Goal: Task Accomplishment & Management: Manage account settings

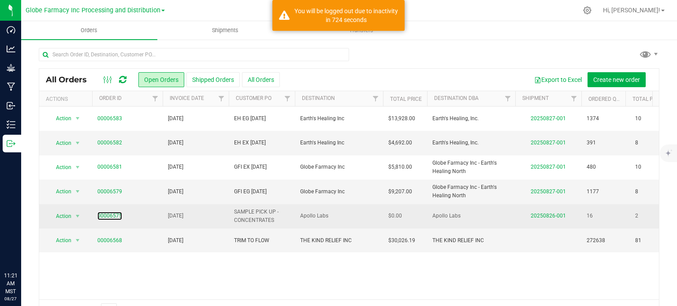
drag, startPoint x: 0, startPoint y: 0, endPoint x: 105, endPoint y: 211, distance: 235.6
click at [107, 212] on link "00006575" at bounding box center [109, 216] width 25 height 8
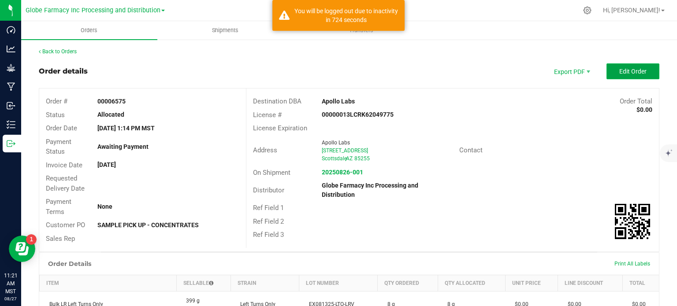
click at [638, 72] on span "Edit Order" at bounding box center [632, 71] width 27 height 7
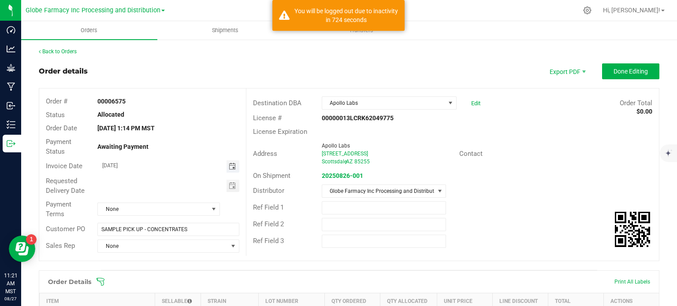
click at [232, 168] on span "Toggle calendar" at bounding box center [232, 166] width 7 height 7
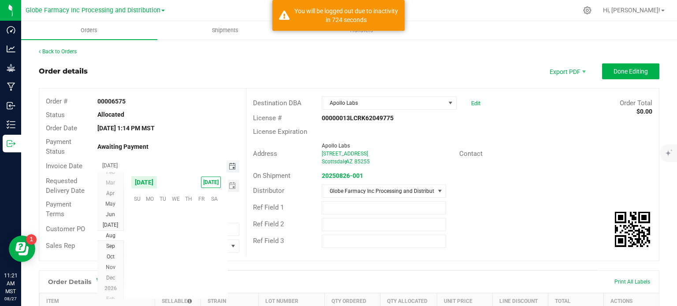
scroll to position [142908, 0]
click at [204, 266] on span "29" at bounding box center [201, 268] width 13 height 14
type input "[DATE]"
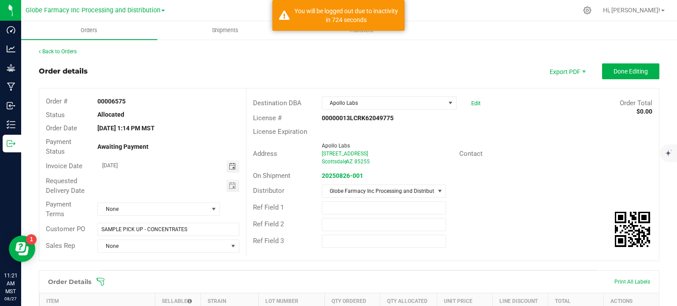
click at [433, 67] on div "Order details Export PDF Done Editing" at bounding box center [349, 71] width 621 height 16
click at [638, 70] on span "Done Editing" at bounding box center [631, 71] width 34 height 7
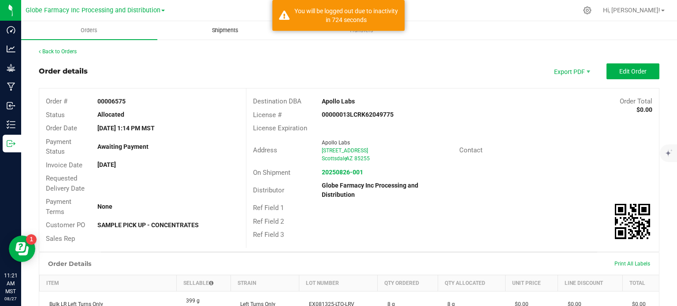
click at [225, 30] on span "Shipments" at bounding box center [225, 30] width 50 height 8
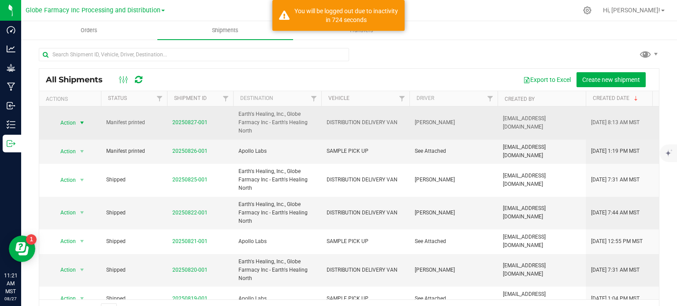
click at [76, 125] on span "Action" at bounding box center [69, 123] width 35 height 12
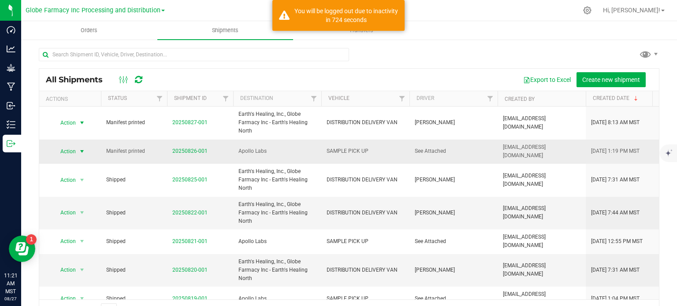
click at [78, 151] on span "select" at bounding box center [81, 151] width 7 height 7
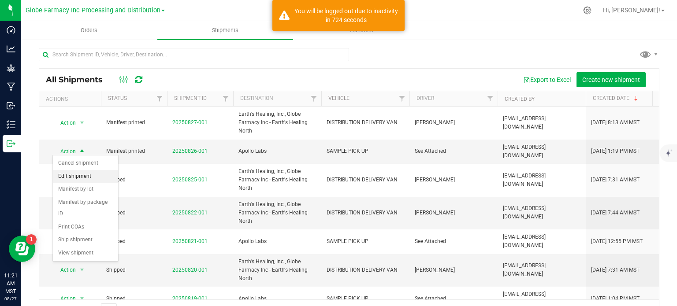
click at [79, 178] on li "Edit shipment" at bounding box center [85, 176] width 65 height 13
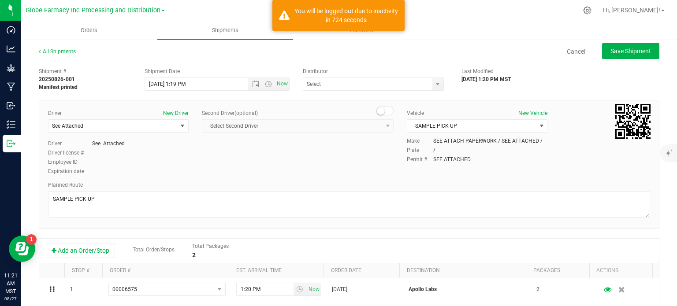
type input "Globe Farmacy Inc Processing and Distribution"
click at [250, 89] on span "Now" at bounding box center [268, 84] width 41 height 12
click at [253, 85] on span "Open the date view" at bounding box center [255, 84] width 7 height 7
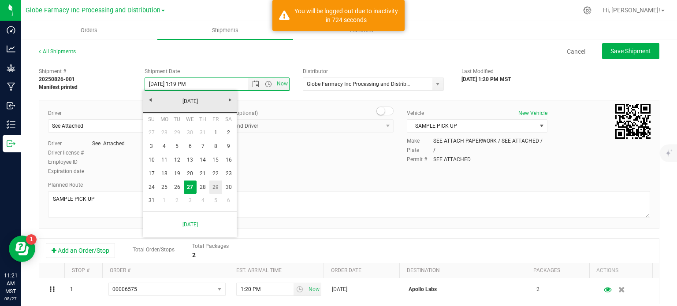
click at [216, 186] on link "29" at bounding box center [215, 188] width 13 height 14
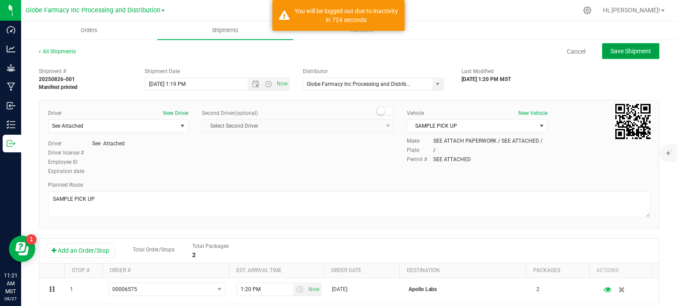
click at [637, 54] on span "Save Shipment" at bounding box center [631, 51] width 41 height 7
type input "[DATE] 8:19 PM"
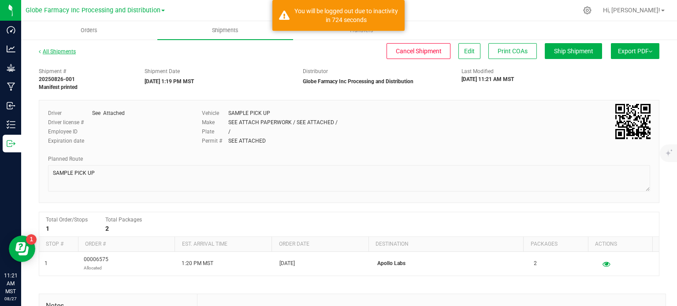
click at [52, 51] on link "All Shipments" at bounding box center [57, 51] width 37 height 6
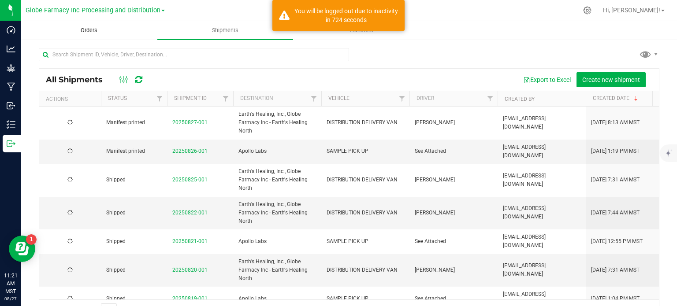
click at [83, 27] on span "Orders" at bounding box center [89, 30] width 41 height 8
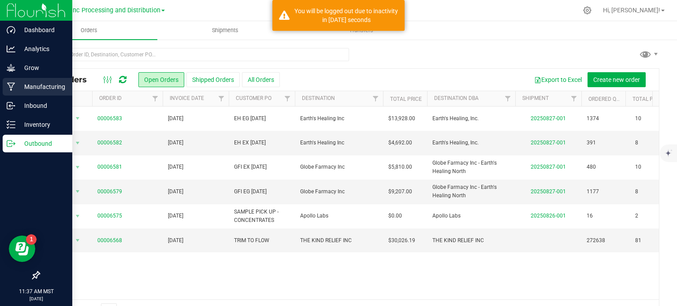
click at [18, 87] on p "Manufacturing" at bounding box center [41, 87] width 53 height 11
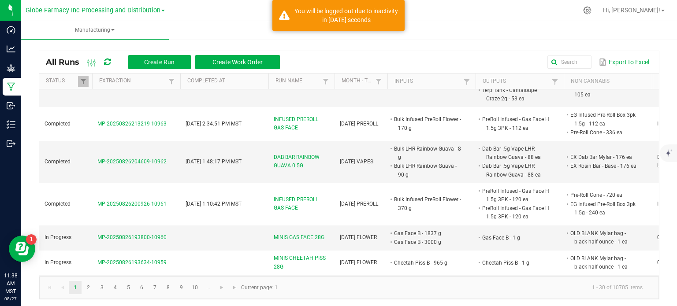
scroll to position [265, 0]
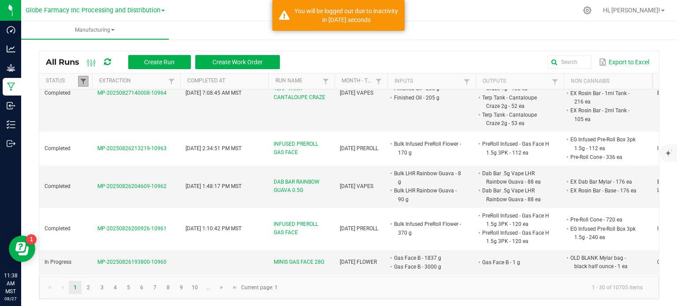
click at [81, 82] on span at bounding box center [83, 81] width 7 height 7
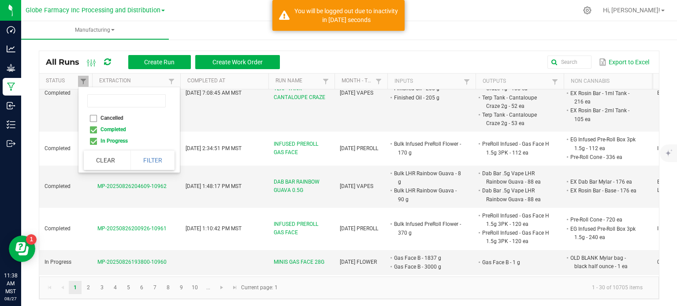
click at [92, 130] on li "Completed" at bounding box center [127, 129] width 86 height 11
checkbox input "false"
click at [148, 158] on button "Filter" at bounding box center [152, 160] width 44 height 19
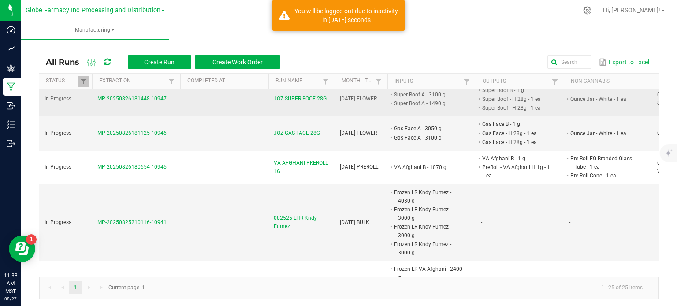
scroll to position [441, 0]
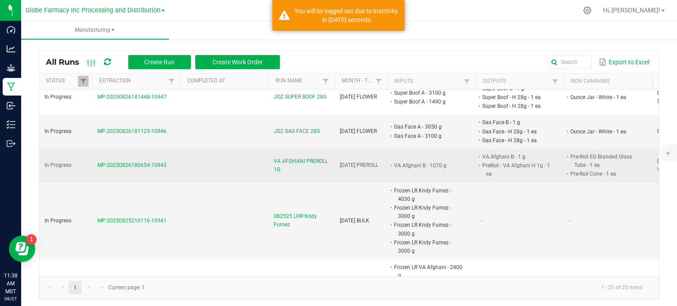
click at [292, 157] on span "VA AFGHANI PREROLL 1G" at bounding box center [302, 165] width 56 height 17
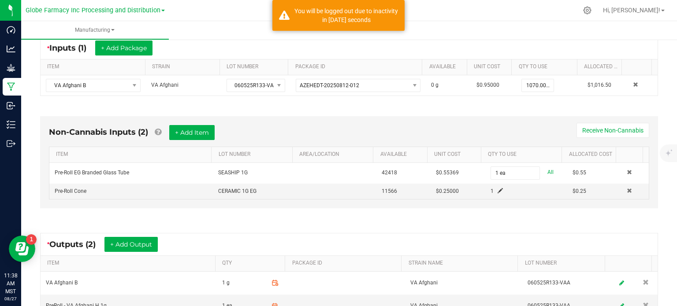
scroll to position [176, 0]
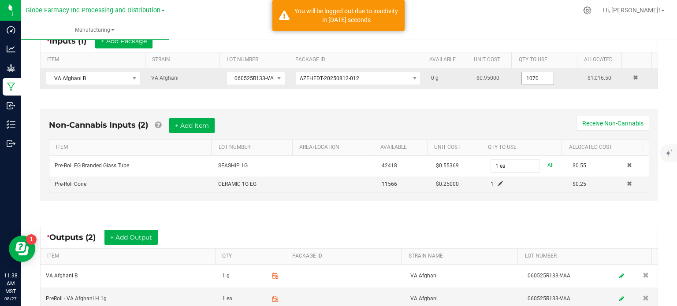
click at [533, 80] on input "1070" at bounding box center [538, 78] width 32 height 12
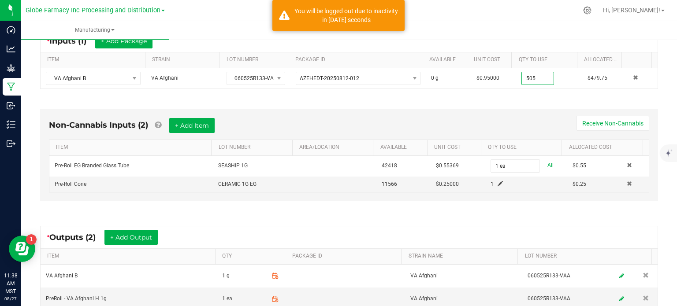
click at [490, 109] on div "Non-Cannabis Inputs (2) + Add Item Receive Non-Cannabis ITEM LOT NUMBER AREA/LO…" at bounding box center [349, 155] width 618 height 92
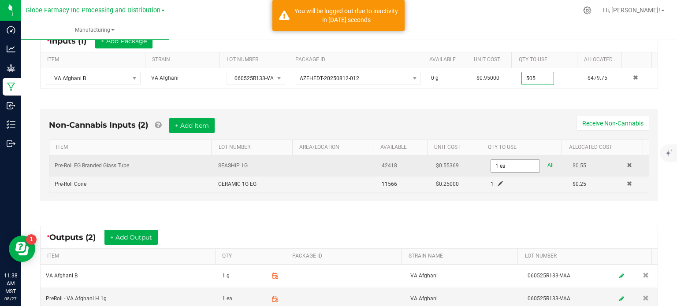
type input "505.0000 g"
click at [495, 169] on input "1" at bounding box center [515, 166] width 48 height 12
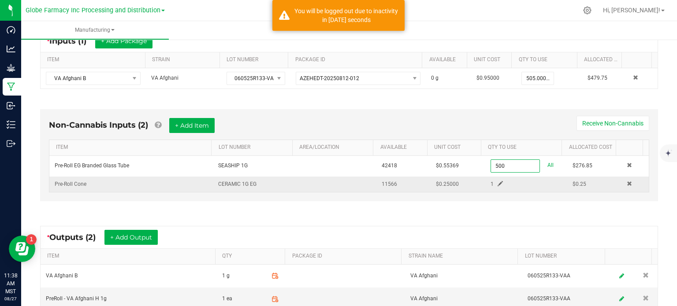
type input "500 ea"
click at [498, 181] on span at bounding box center [500, 183] width 5 height 5
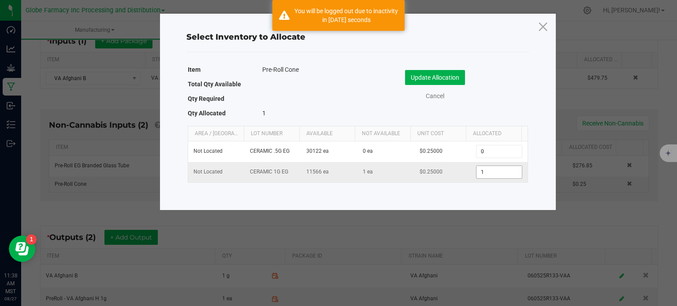
click at [486, 168] on input "1" at bounding box center [499, 172] width 45 height 12
type input "500"
click at [455, 82] on button "Update Allocation" at bounding box center [435, 77] width 60 height 15
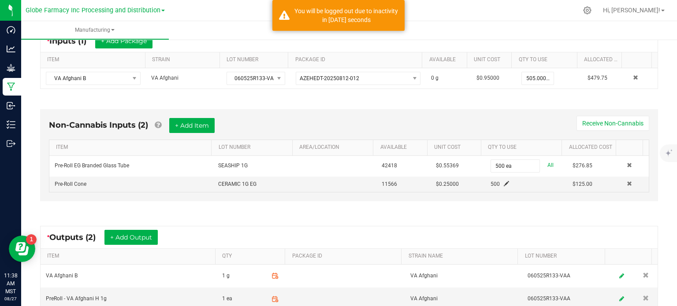
click at [439, 211] on div "Non-Cannabis Inputs (2) + Add Item Receive Non-Cannabis ITEM LOT NUMBER AREA/LO…" at bounding box center [349, 157] width 634 height 121
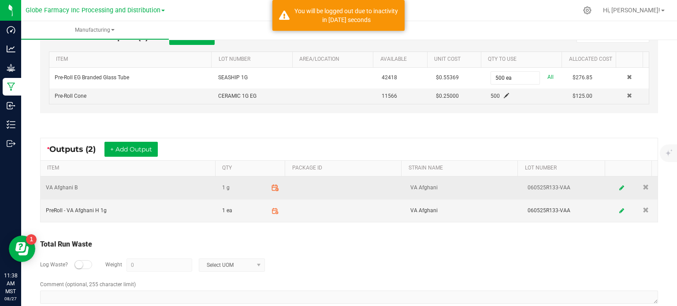
click at [271, 188] on icon at bounding box center [275, 188] width 8 height 8
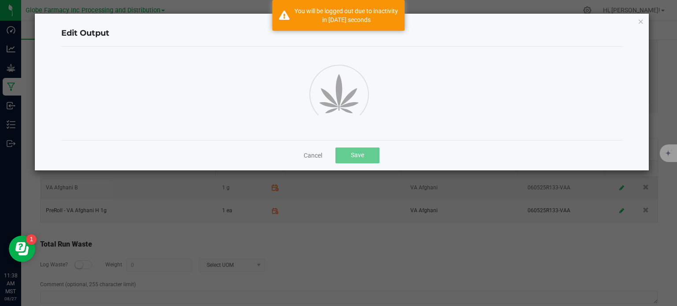
scroll to position [116, 0]
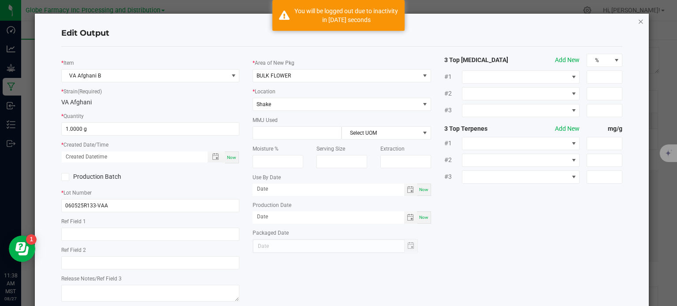
click at [638, 23] on icon "button" at bounding box center [641, 21] width 6 height 11
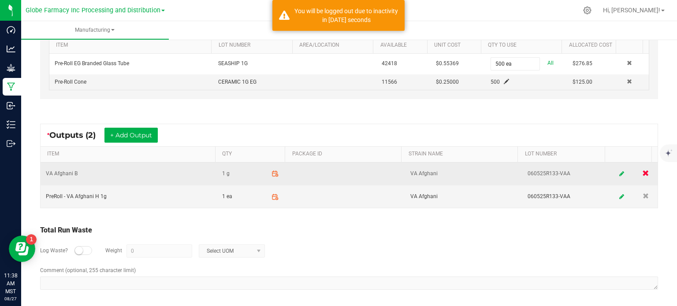
click at [642, 170] on span at bounding box center [645, 173] width 7 height 7
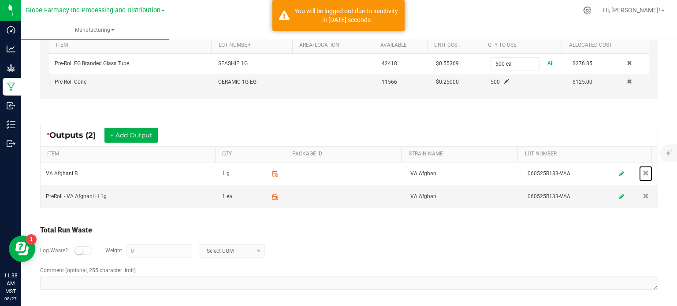
scroll to position [256, 0]
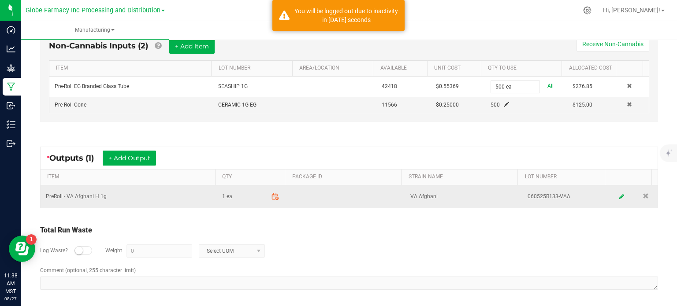
click at [276, 198] on icon at bounding box center [277, 199] width 3 height 3
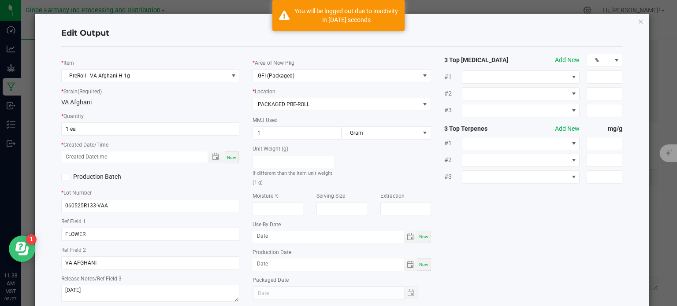
scroll to position [93, 0]
click at [78, 131] on input "1 ea" at bounding box center [151, 129] width 178 height 12
type input "250 ea"
click at [227, 156] on span "Now" at bounding box center [231, 157] width 9 height 5
type input "[DATE] 11:38 AM"
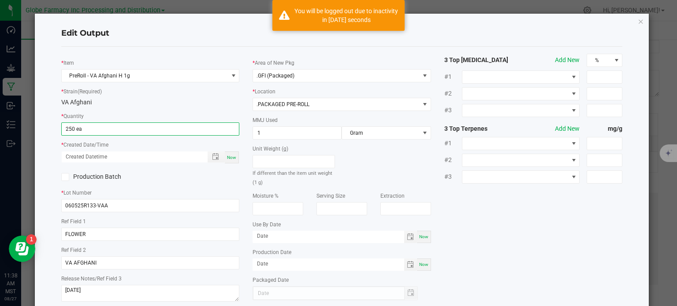
type input "[DATE]"
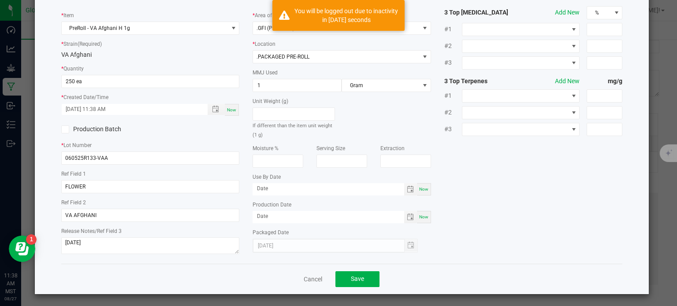
scroll to position [49, 0]
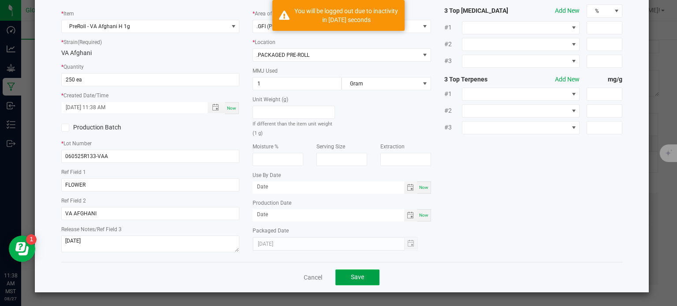
click at [349, 284] on button "Save" at bounding box center [357, 278] width 44 height 16
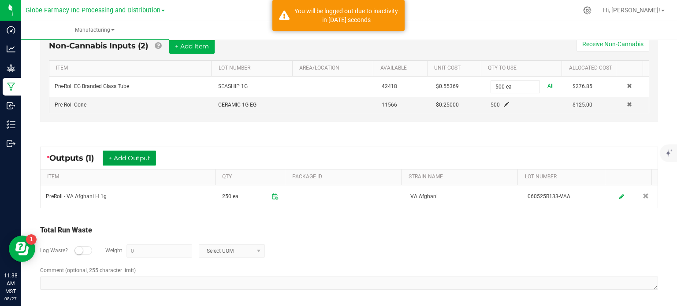
click at [128, 152] on button "+ Add Output" at bounding box center [129, 158] width 53 height 15
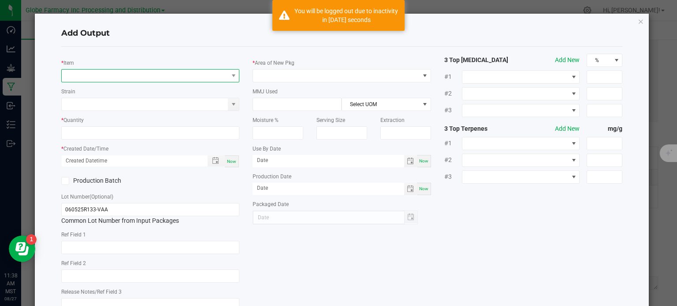
click at [118, 77] on span "NO DATA FOUND" at bounding box center [145, 76] width 167 height 12
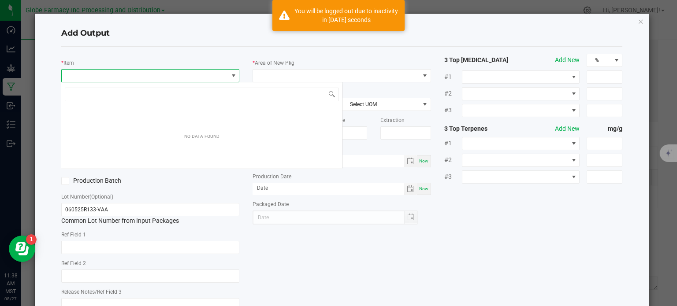
scroll to position [13, 176]
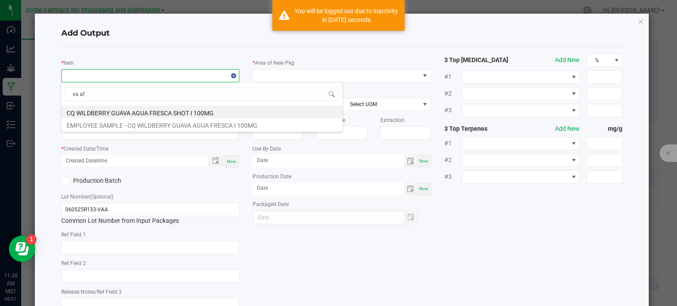
type input "va afg"
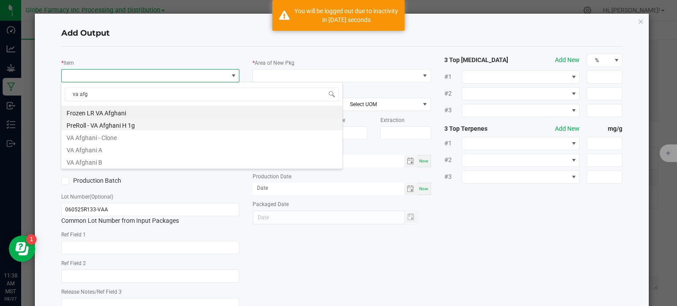
click at [135, 126] on li "PreRoll - VA Afghani H 1g" at bounding box center [201, 124] width 281 height 12
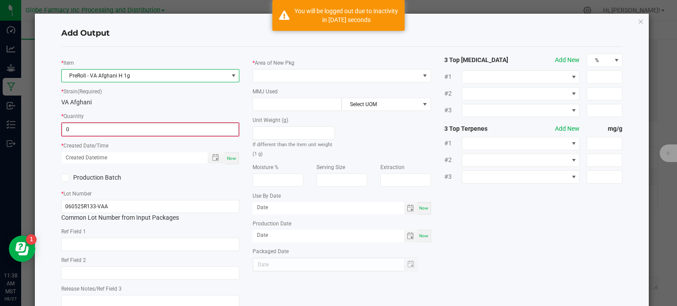
click at [101, 125] on input "0" at bounding box center [150, 129] width 177 height 12
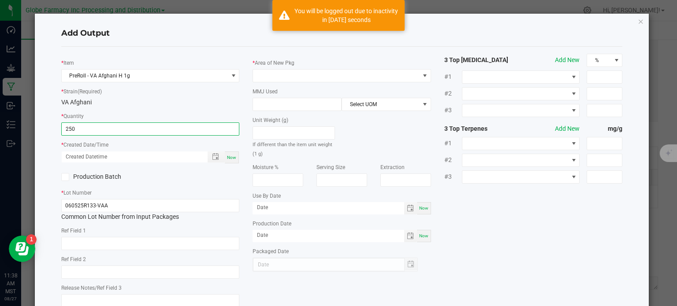
type input "250 ea"
click at [234, 158] on span "Now" at bounding box center [231, 157] width 9 height 5
type input "[DATE] 11:38 AM"
type input "[DATE]"
click at [104, 245] on input "text" at bounding box center [150, 243] width 179 height 13
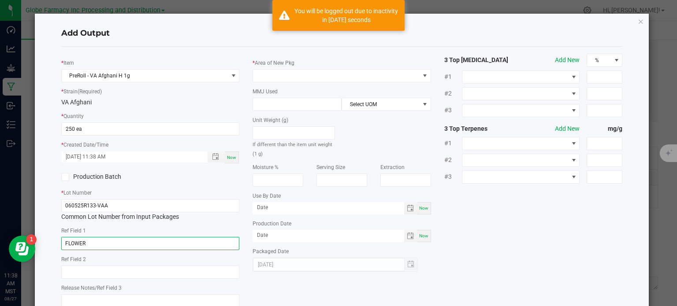
type input "FLOWER"
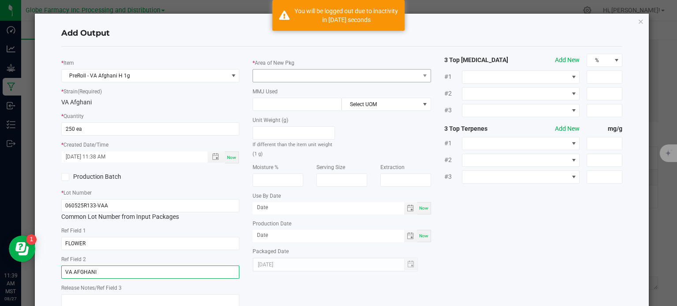
type input "VA AFGHANI"
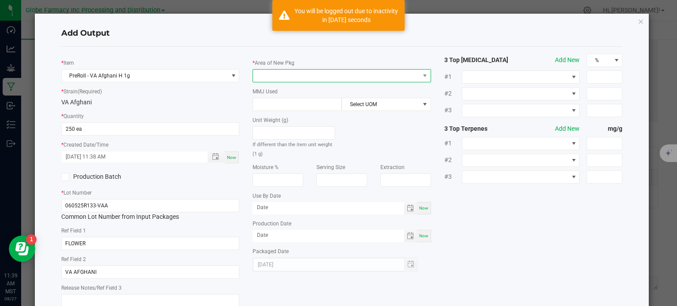
click at [346, 77] on span at bounding box center [336, 76] width 167 height 12
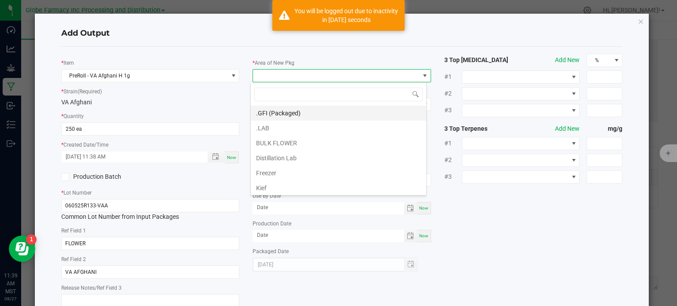
click at [327, 112] on li ".GFI (Packaged)" at bounding box center [338, 113] width 175 height 15
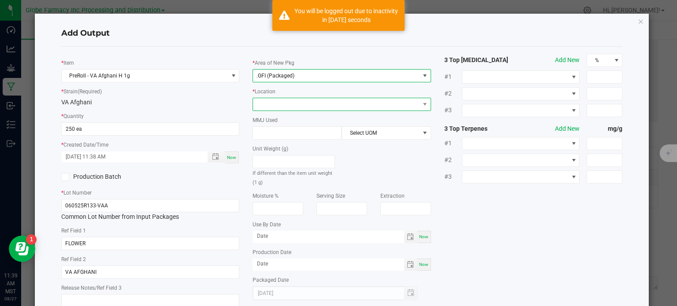
click at [315, 105] on span at bounding box center [336, 104] width 167 height 12
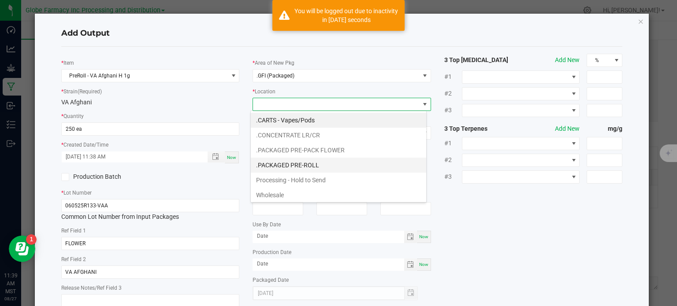
click at [297, 165] on li ".PACKAGED PRE-ROLL" at bounding box center [338, 165] width 175 height 15
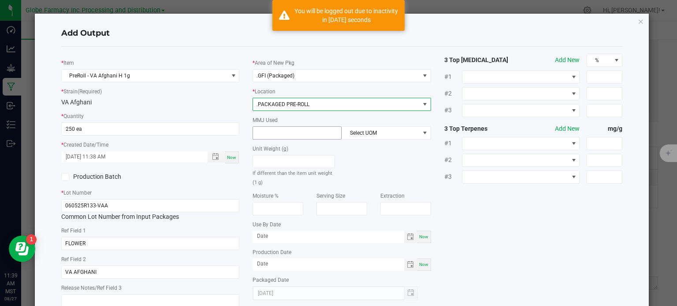
click at [295, 137] on input at bounding box center [297, 133] width 88 height 12
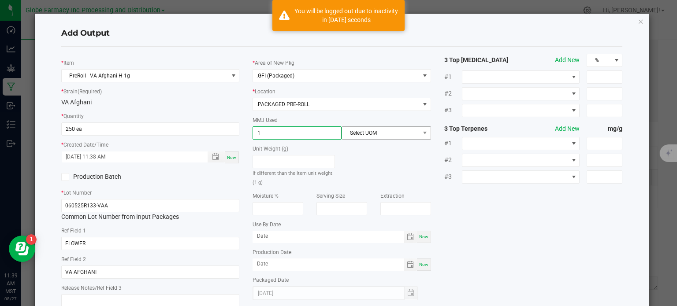
type input "1"
click at [357, 133] on span "Select UOM" at bounding box center [380, 133] width 77 height 12
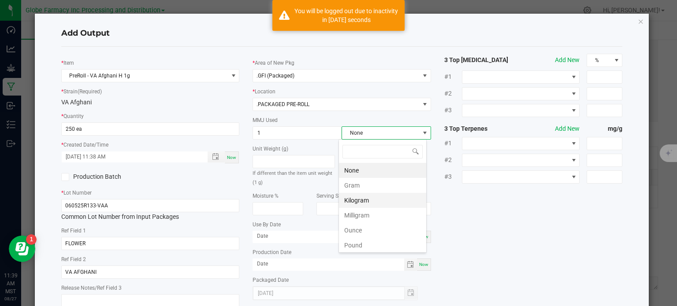
scroll to position [13, 88]
click at [370, 186] on li "Gram" at bounding box center [382, 185] width 87 height 15
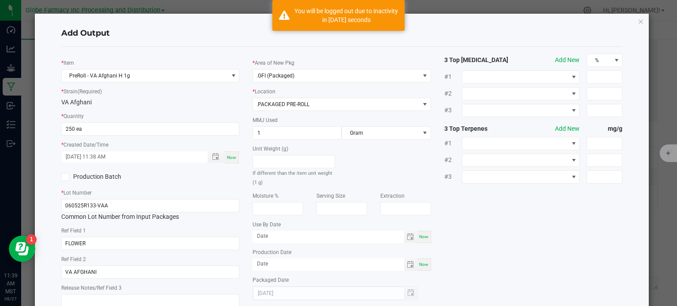
click at [474, 210] on div "* Item PreRoll - VA Afghani H 1g * Strain (Required) VA [DEMOGRAPHIC_DATA] * Qu…" at bounding box center [342, 184] width 575 height 260
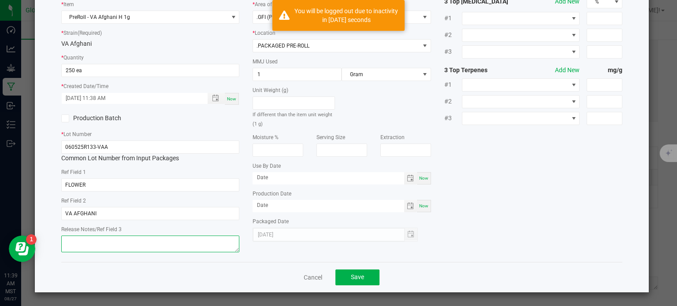
click at [150, 246] on textarea at bounding box center [150, 244] width 179 height 17
type textarea "[DATE]"
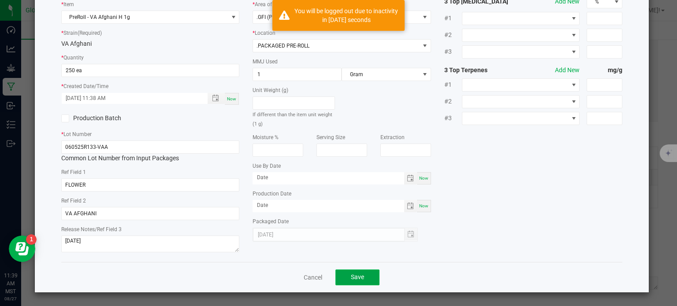
click at [343, 273] on button "Save" at bounding box center [357, 278] width 44 height 16
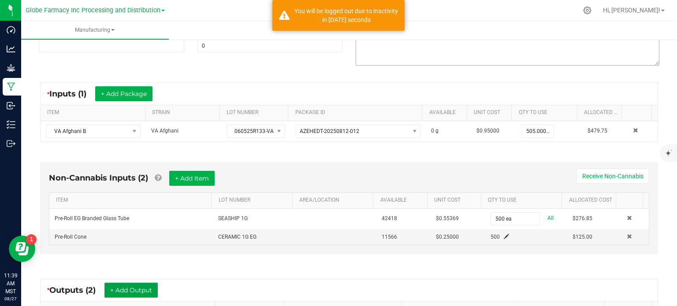
scroll to position [0, 0]
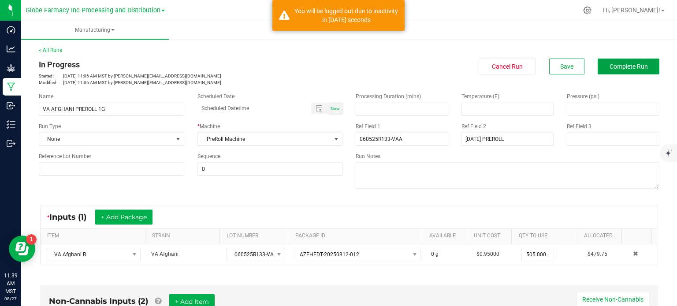
click at [610, 71] on button "Complete Run" at bounding box center [629, 67] width 62 height 16
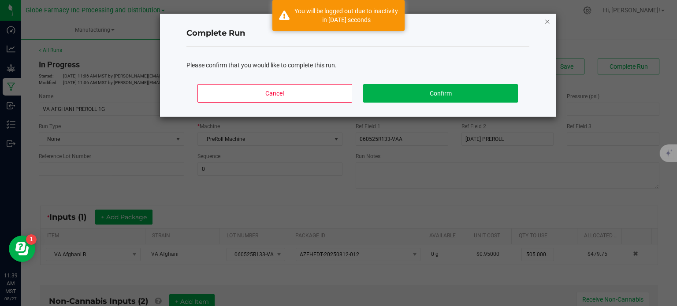
click at [550, 22] on icon "Close" at bounding box center [547, 21] width 6 height 11
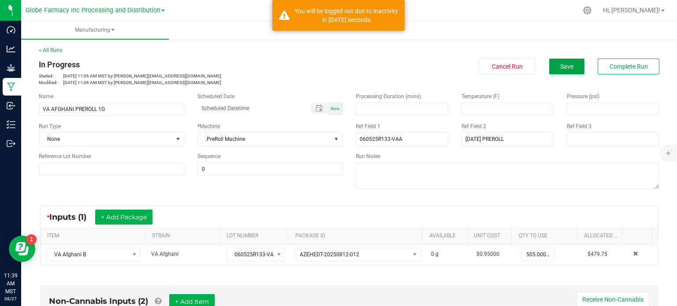
click at [554, 61] on button "Save" at bounding box center [566, 67] width 35 height 16
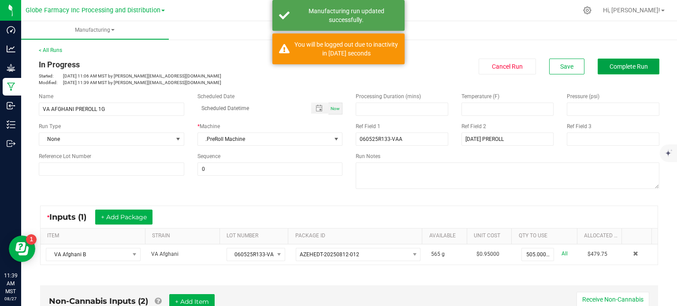
click at [610, 63] on span "Complete Run" at bounding box center [629, 66] width 38 height 7
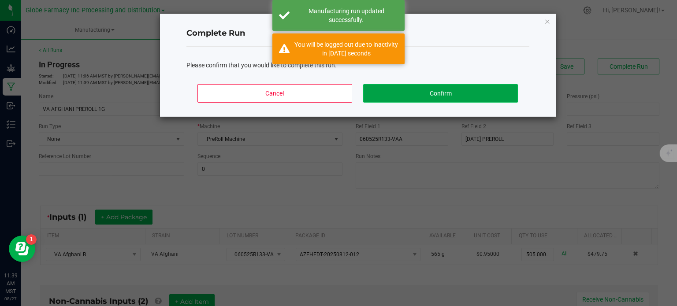
click at [448, 92] on button "Confirm" at bounding box center [440, 93] width 154 height 19
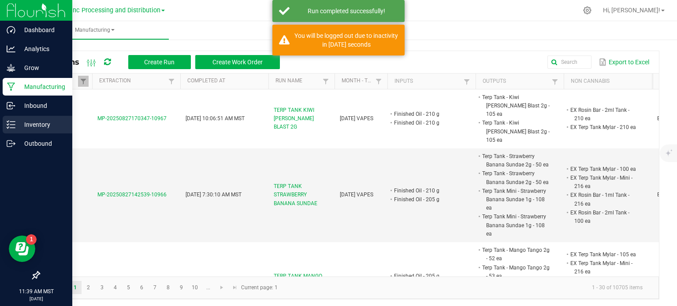
click at [13, 133] on div "Inventory" at bounding box center [38, 125] width 70 height 18
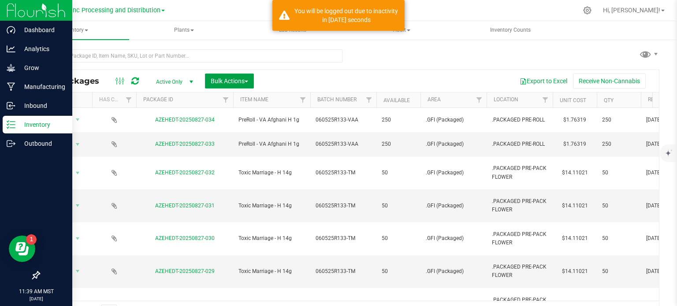
click at [239, 79] on span "Bulk Actions" at bounding box center [229, 81] width 37 height 7
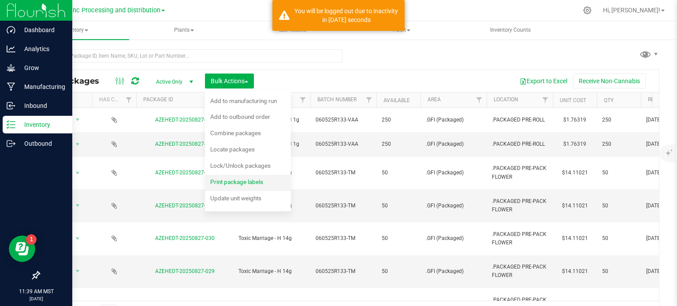
click at [237, 182] on span "Print package labels" at bounding box center [236, 182] width 53 height 7
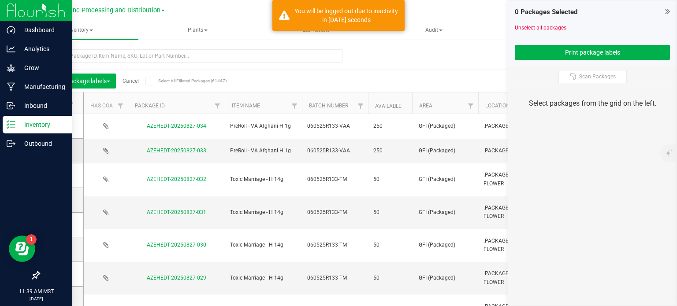
drag, startPoint x: 56, startPoint y: 126, endPoint x: 57, endPoint y: 152, distance: 26.0
click at [56, 126] on span at bounding box center [59, 126] width 9 height 9
click at [0, 0] on input "checkbox" at bounding box center [0, 0] width 0 height 0
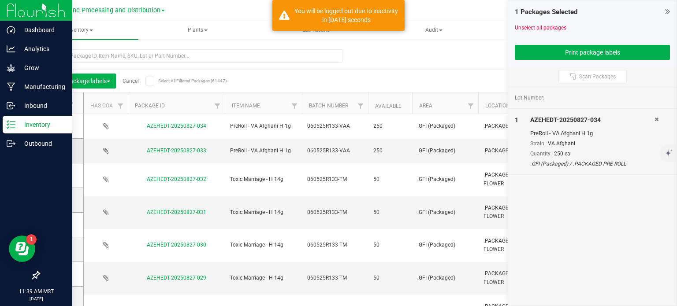
click at [57, 151] on icon at bounding box center [59, 151] width 6 height 0
click at [0, 0] on input "checkbox" at bounding box center [0, 0] width 0 height 0
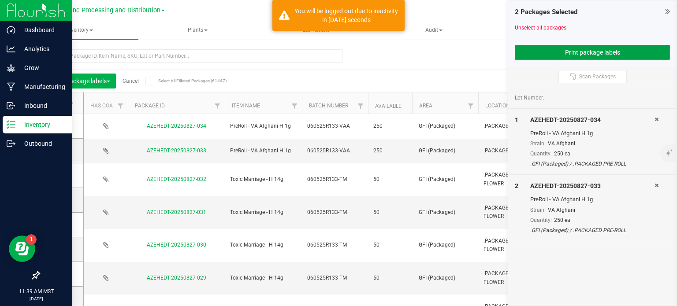
click at [543, 54] on button "Print package labels" at bounding box center [592, 52] width 155 height 15
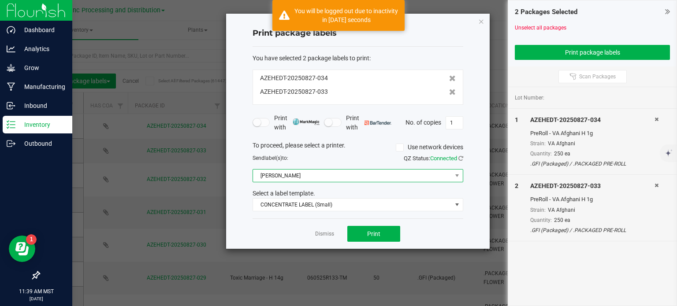
click at [367, 179] on span "[PERSON_NAME]" at bounding box center [352, 176] width 199 height 12
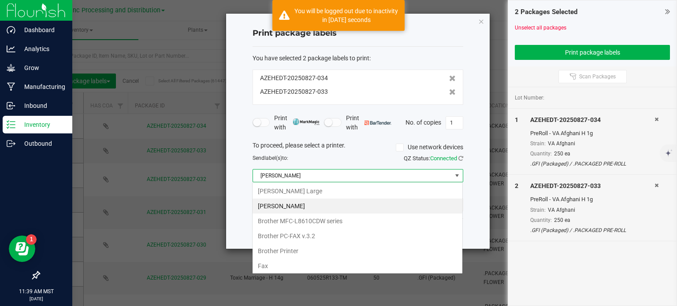
scroll to position [13, 211]
click at [339, 196] on Large "[PERSON_NAME] Large" at bounding box center [358, 191] width 210 height 15
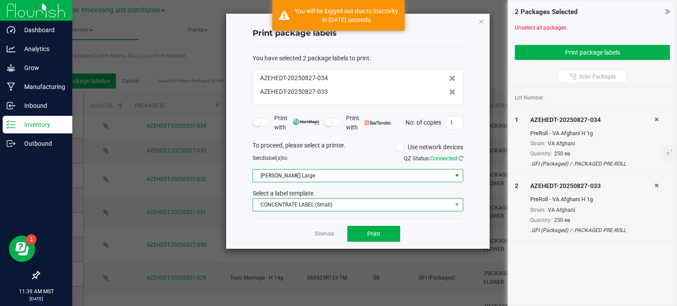
click at [335, 209] on span "CONCENTRATE LABEL (Small)" at bounding box center [352, 205] width 199 height 12
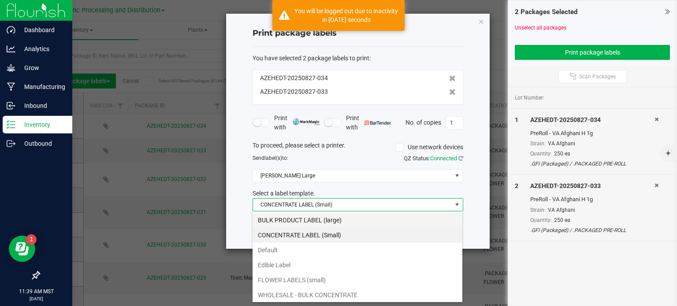
click at [332, 215] on li "BULK PRODUCT LABEL (large)" at bounding box center [358, 220] width 210 height 15
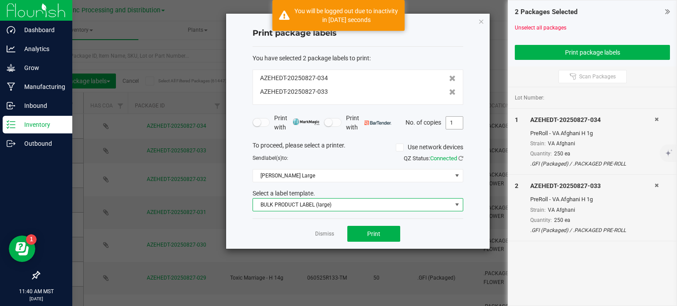
click at [460, 123] on input "1" at bounding box center [454, 123] width 17 height 12
click at [394, 236] on button "Print" at bounding box center [373, 234] width 53 height 16
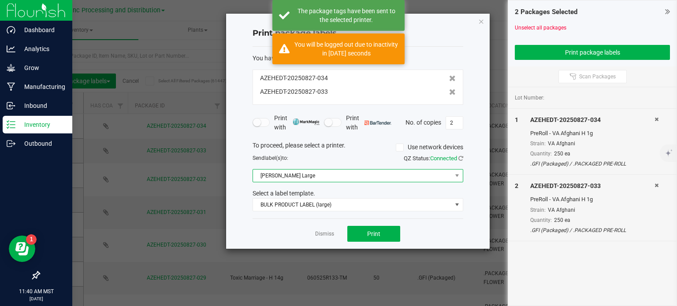
click at [336, 174] on span "[PERSON_NAME] Large" at bounding box center [352, 176] width 199 height 12
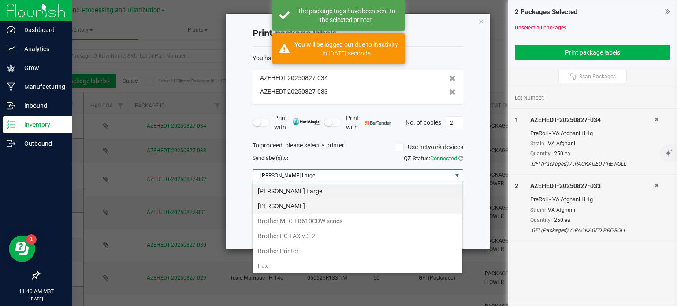
click at [297, 205] on Small "[PERSON_NAME]" at bounding box center [358, 206] width 210 height 15
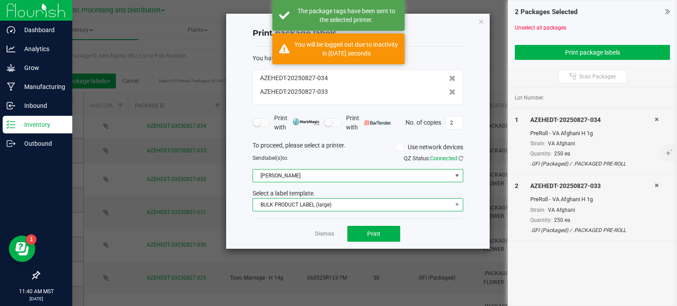
click at [299, 207] on span "BULK PRODUCT LABEL (large)" at bounding box center [352, 205] width 199 height 12
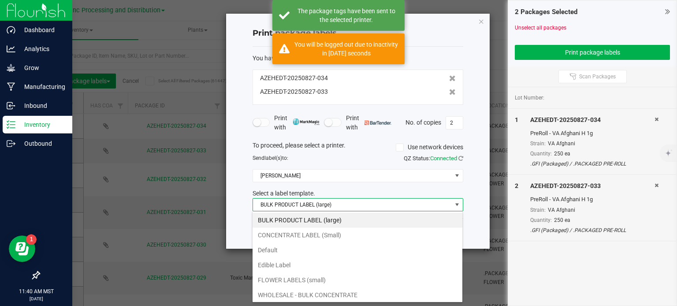
click at [302, 280] on li "FLOWER LABELS (small)" at bounding box center [358, 280] width 210 height 15
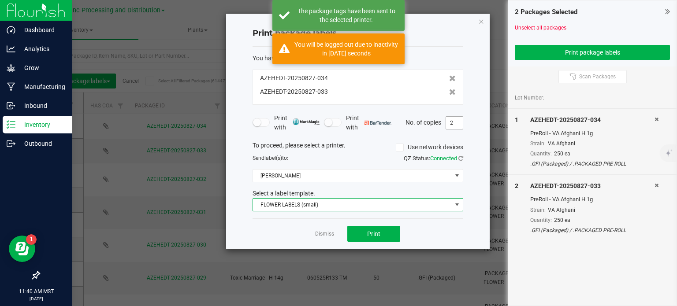
click at [450, 124] on input "2" at bounding box center [454, 123] width 17 height 12
type input "250"
click at [483, 112] on div "Print package labels You have selected 2 package labels to print : AZEHEDT-2025…" at bounding box center [358, 131] width 264 height 235
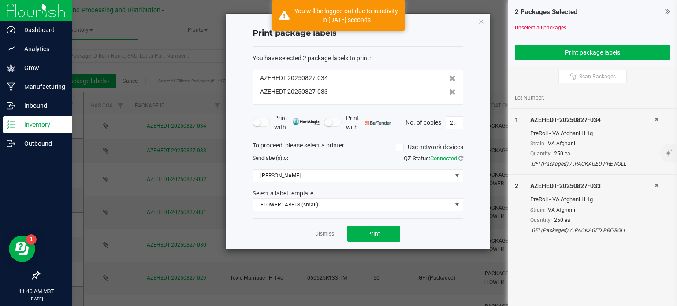
click at [377, 243] on div "Dismiss Print" at bounding box center [358, 234] width 211 height 30
click at [378, 236] on span "Print" at bounding box center [373, 234] width 13 height 7
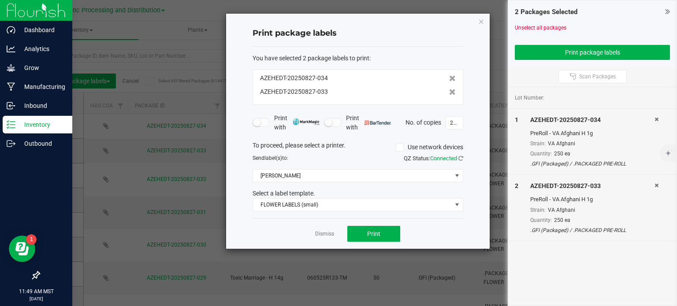
drag, startPoint x: 483, startPoint y: 18, endPoint x: 112, endPoint y: 93, distance: 378.8
click at [483, 18] on icon "button" at bounding box center [481, 21] width 6 height 11
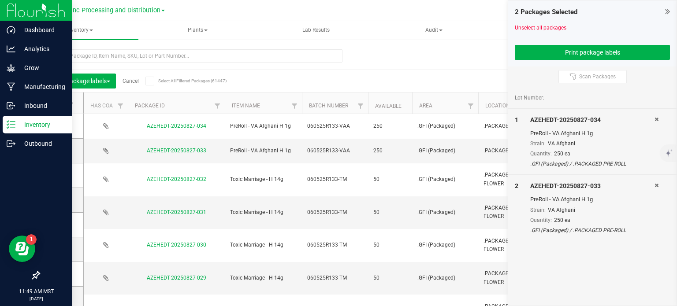
click at [132, 84] on div "Print package labels Cancel Select All Filtered Packages (61447)" at bounding box center [124, 81] width 157 height 15
click at [136, 79] on link "Cancel" at bounding box center [131, 81] width 16 height 6
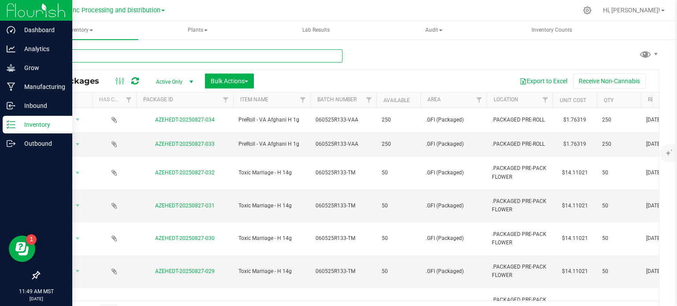
click at [160, 61] on input "text" at bounding box center [191, 55] width 304 height 13
paste input "EX081325-SY-B"
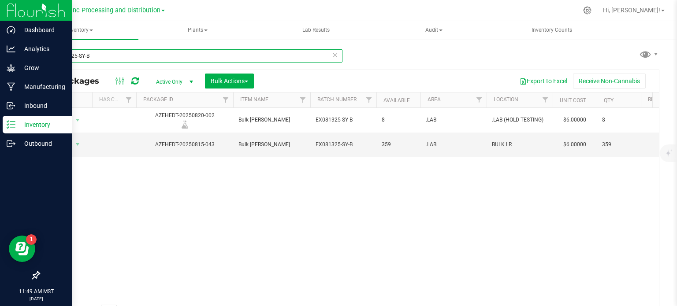
type input "EX081325-SY-B"
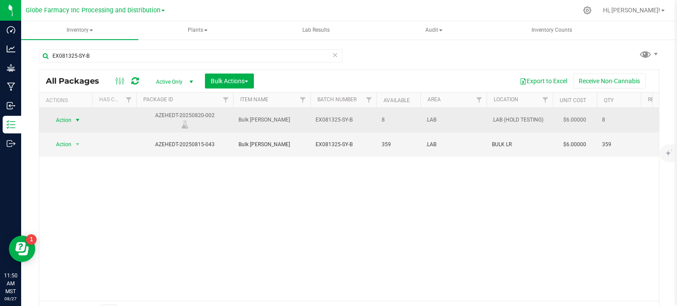
click at [74, 123] on span "select" at bounding box center [77, 120] width 11 height 12
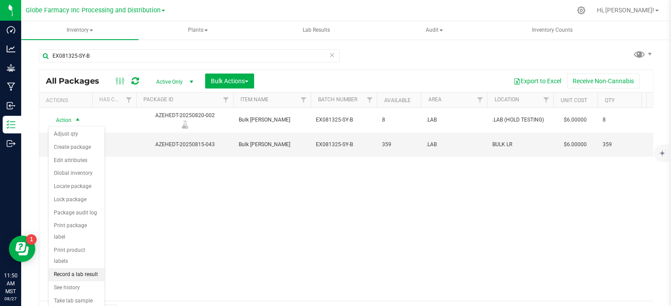
click at [78, 268] on li "Record a lab result" at bounding box center [76, 274] width 56 height 13
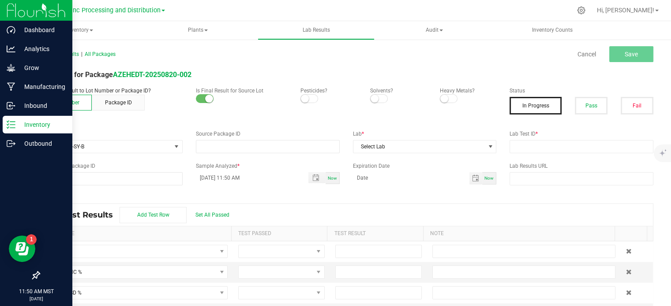
type input "AZEHEDT-20250820-002"
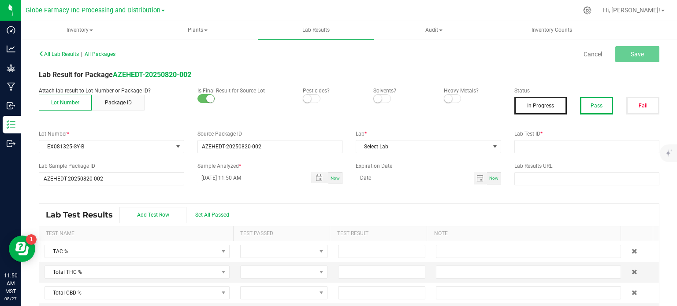
click at [581, 110] on button "Pass" at bounding box center [596, 106] width 33 height 18
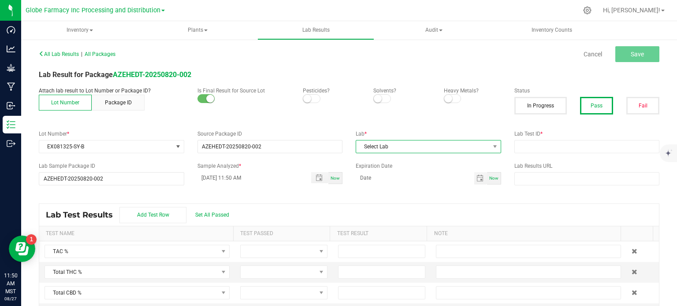
click at [397, 148] on span "Select Lab" at bounding box center [423, 147] width 134 height 12
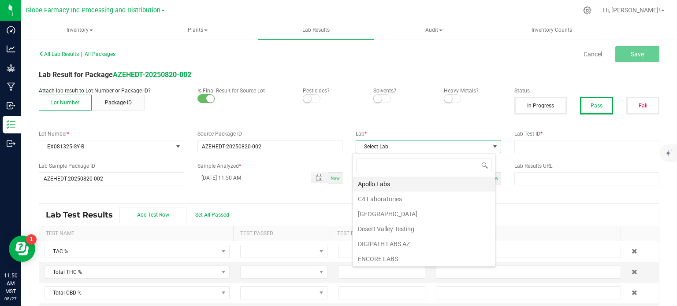
scroll to position [13, 143]
click at [381, 183] on li "Apollo Labs" at bounding box center [424, 184] width 143 height 15
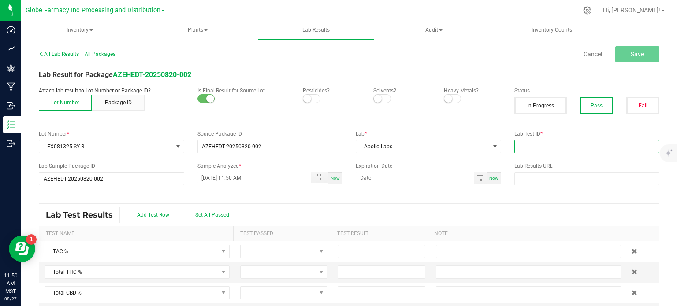
click at [570, 142] on input "text" at bounding box center [586, 146] width 145 height 13
paste input "2508APO3707.18406"
type input "2508APO3707.18406"
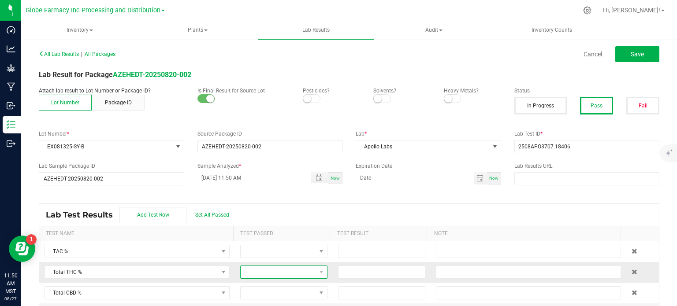
click at [280, 275] on span at bounding box center [278, 272] width 75 height 12
click at [285, 239] on li "Passed" at bounding box center [278, 242] width 84 height 15
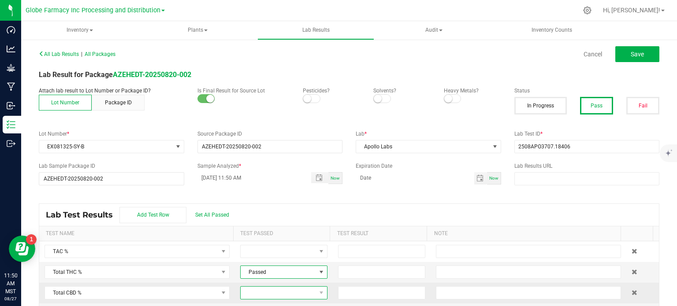
click at [277, 296] on span at bounding box center [278, 293] width 75 height 12
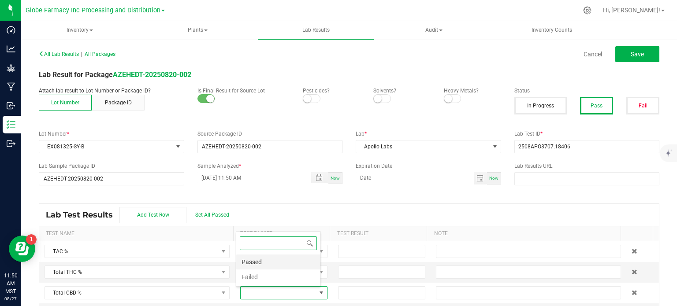
click at [280, 262] on li "Passed" at bounding box center [278, 262] width 84 height 15
click at [370, 275] on input at bounding box center [382, 272] width 86 height 12
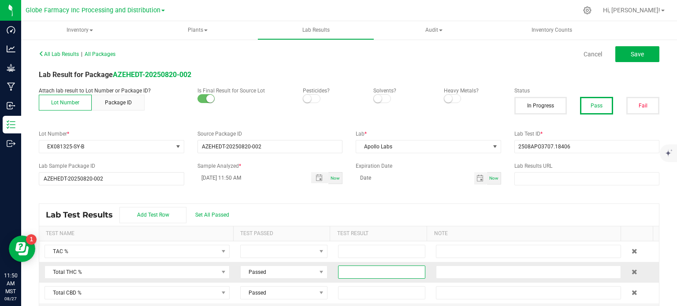
paste input "80.195"
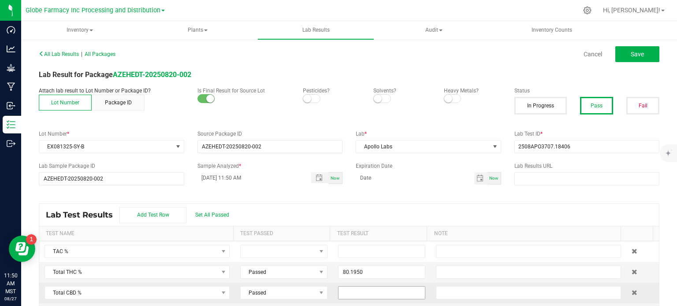
click at [343, 298] on input at bounding box center [382, 293] width 86 height 12
type input "80.1950"
paste input "0.1848"
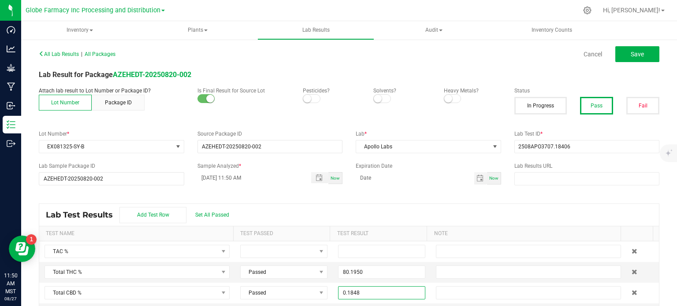
type input "0.1848"
drag, startPoint x: 380, startPoint y: 222, endPoint x: 383, endPoint y: 246, distance: 23.6
click at [380, 223] on div "Lab Test Results Add Test Row Set All Passed" at bounding box center [349, 215] width 620 height 22
click at [628, 61] on button "Save" at bounding box center [637, 54] width 44 height 16
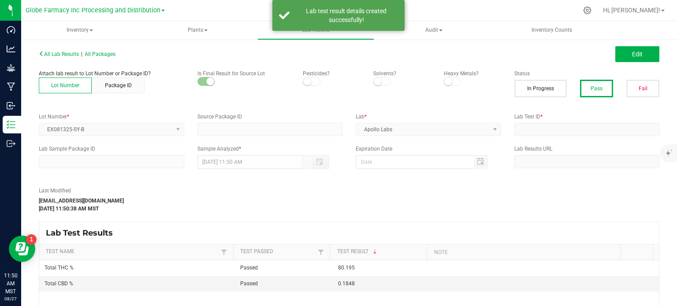
type input "AZEHEDT-20250820-002"
type input "2508APO3707.18406"
type input "AZEHEDT-20250820-002"
click at [645, 59] on button "Edit" at bounding box center [637, 54] width 44 height 16
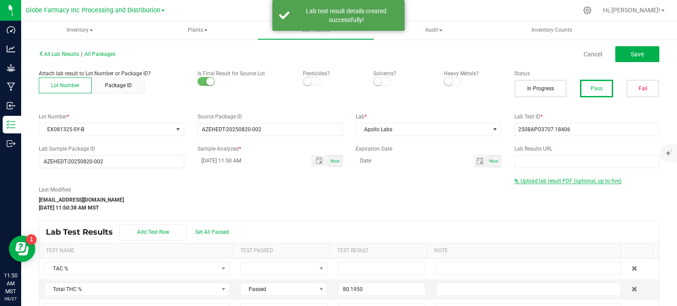
click at [564, 181] on span "Upload lab result PDF (optional, up to five)" at bounding box center [571, 181] width 101 height 6
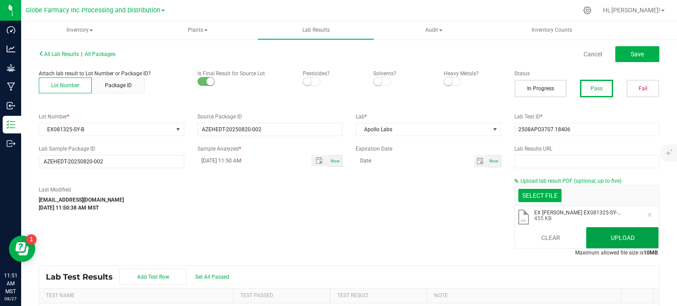
click at [601, 240] on button "Upload" at bounding box center [622, 237] width 72 height 21
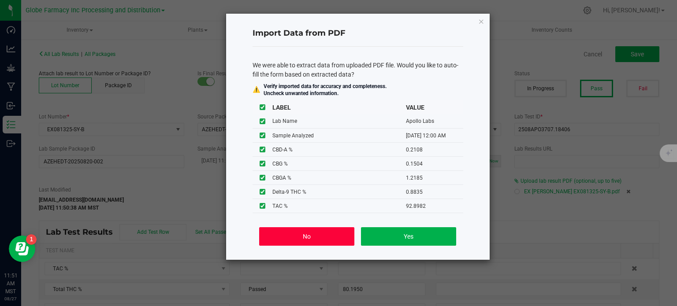
click at [348, 236] on button "No" at bounding box center [306, 236] width 95 height 19
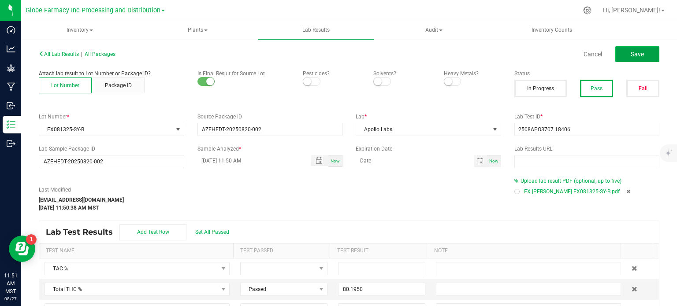
click at [645, 58] on button "Save" at bounding box center [637, 54] width 44 height 16
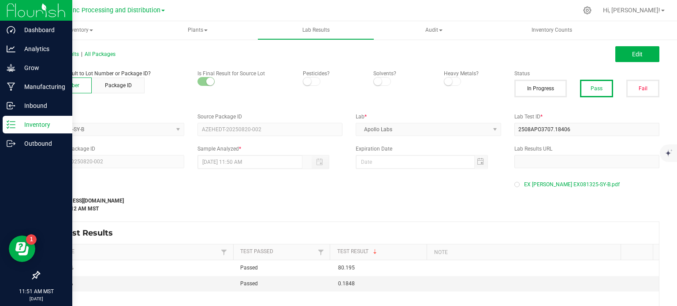
click at [14, 126] on icon at bounding box center [11, 124] width 9 height 9
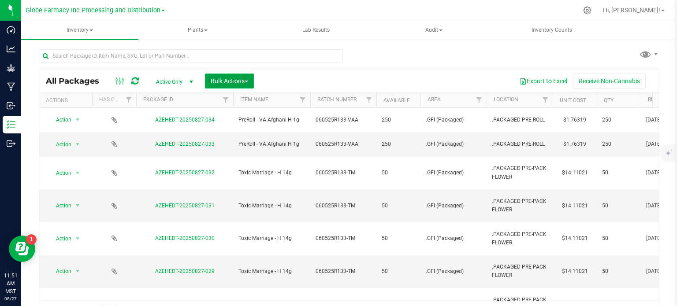
click at [217, 78] on span "Bulk Actions" at bounding box center [229, 81] width 37 height 7
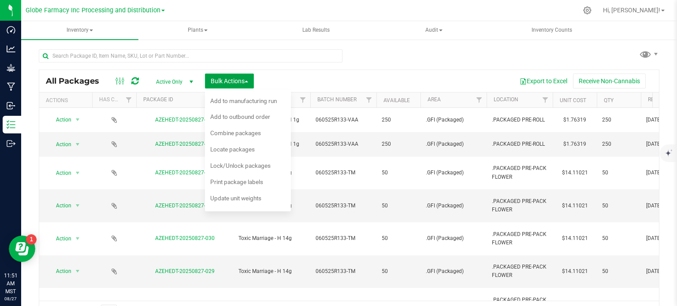
click at [248, 79] on span "Bulk Actions" at bounding box center [229, 81] width 37 height 7
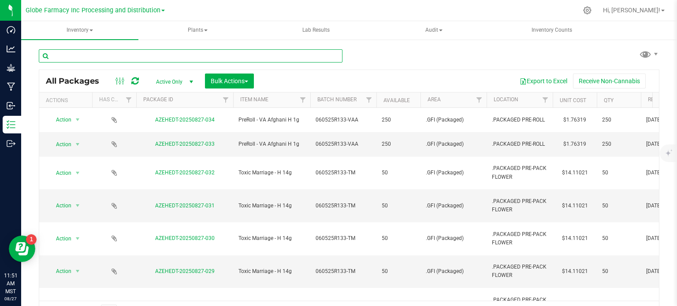
click at [185, 59] on input "text" at bounding box center [191, 55] width 304 height 13
paste input "EX081125-MN-TS"
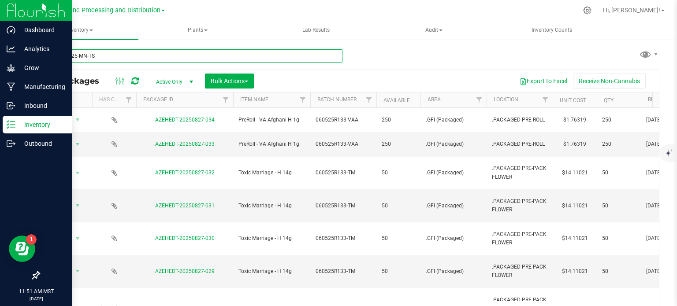
type input "EX081125-MN-TS"
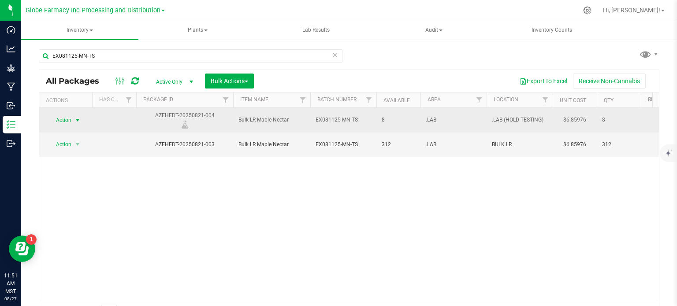
click at [60, 120] on span "Action" at bounding box center [60, 120] width 24 height 12
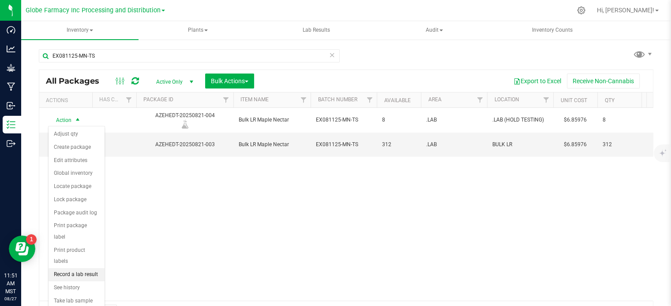
click at [69, 268] on li "Record a lab result" at bounding box center [76, 274] width 56 height 13
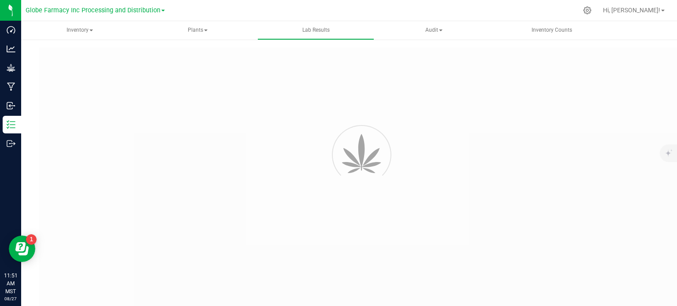
type input "AZEHEDT-20250821-004"
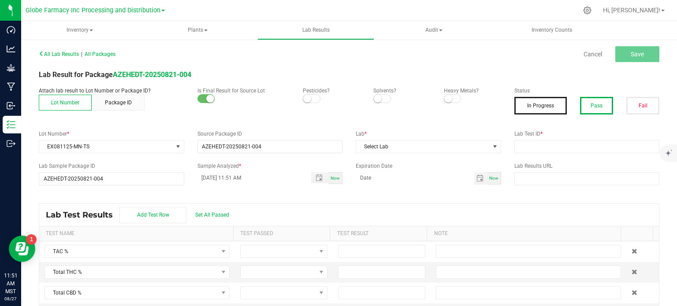
click at [584, 112] on button "Pass" at bounding box center [596, 106] width 33 height 18
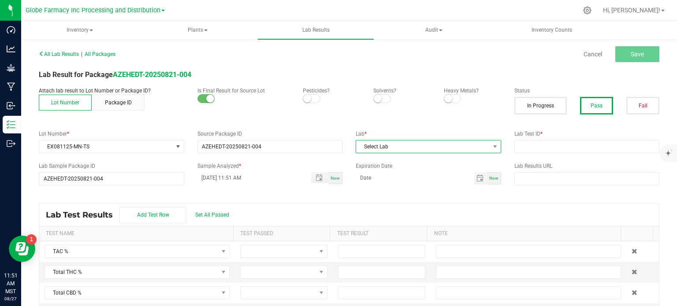
click at [393, 151] on span "Select Lab" at bounding box center [423, 147] width 134 height 12
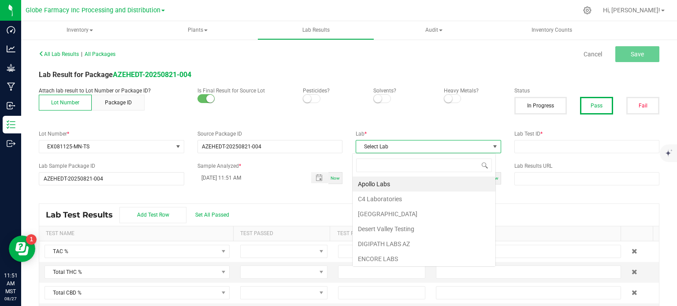
scroll to position [13, 143]
click at [373, 183] on li "Apollo Labs" at bounding box center [424, 184] width 143 height 15
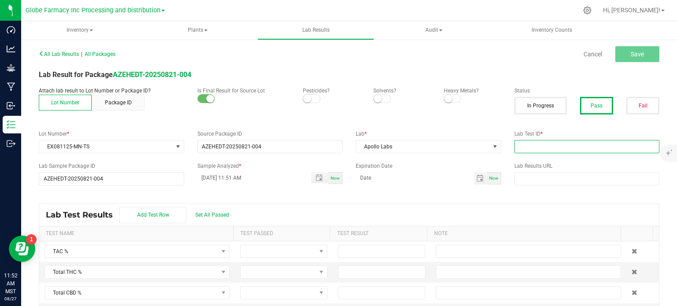
click at [570, 148] on input "text" at bounding box center [586, 146] width 145 height 13
paste input "2508APO3707.18407"
type input "2508APO3707.18407"
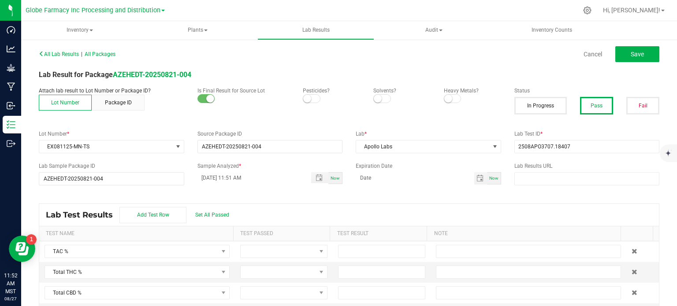
click at [421, 209] on div "Lab Test Results Add Test Row Set All Passed" at bounding box center [349, 215] width 620 height 22
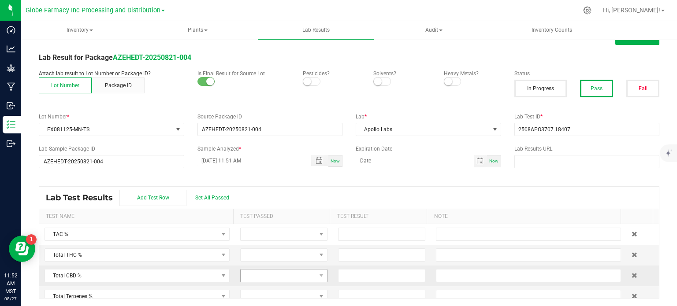
scroll to position [18, 0]
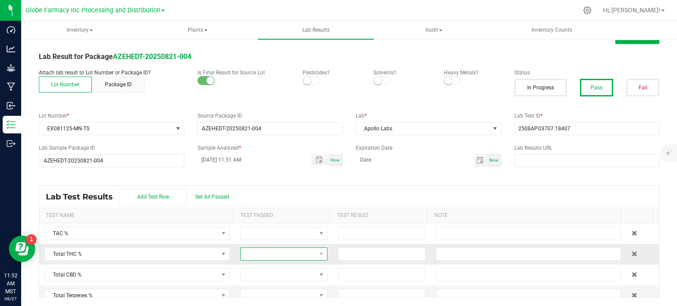
click at [265, 255] on span at bounding box center [278, 254] width 75 height 12
click at [272, 229] on li "Passed" at bounding box center [278, 223] width 84 height 15
click at [269, 280] on span at bounding box center [278, 275] width 75 height 12
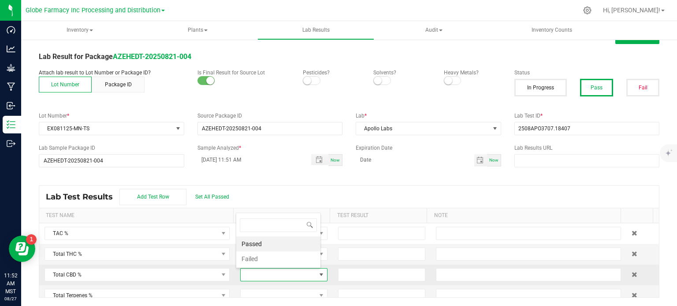
click at [275, 245] on li "Passed" at bounding box center [278, 244] width 84 height 15
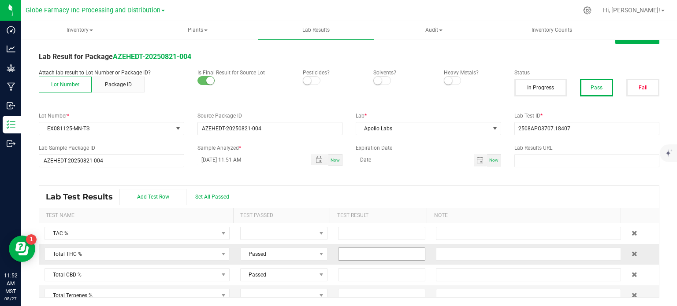
click at [358, 255] on input at bounding box center [382, 254] width 86 height 12
paste input "70.4137"
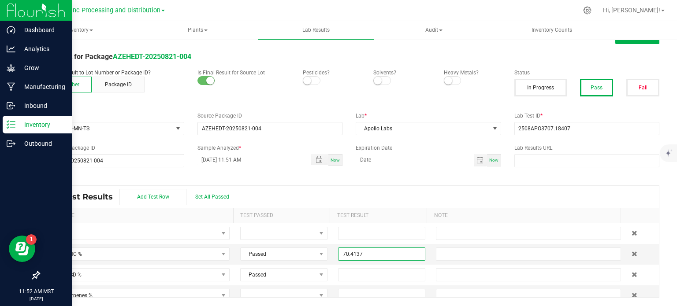
type input "70.4137"
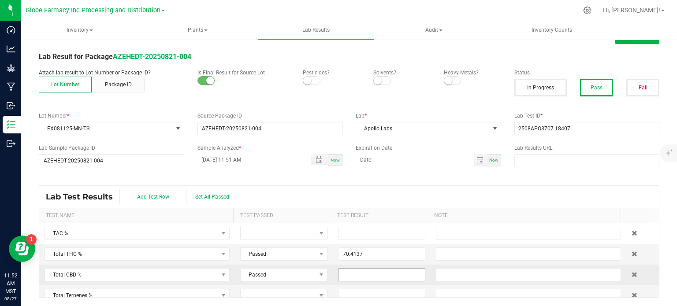
click at [348, 275] on input at bounding box center [382, 275] width 86 height 12
paste input "0.1968"
type input "0.1968"
click at [390, 186] on kendo-grid "Lab Test Results Add Test Row Set All Passed Test Name Test Passed Test Result …" at bounding box center [349, 242] width 621 height 112
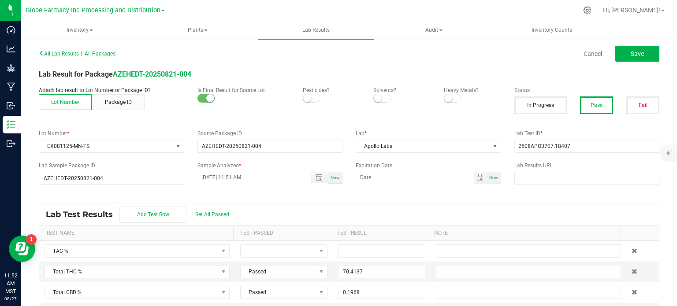
scroll to position [0, 0]
click at [634, 58] on button "Save" at bounding box center [637, 54] width 44 height 16
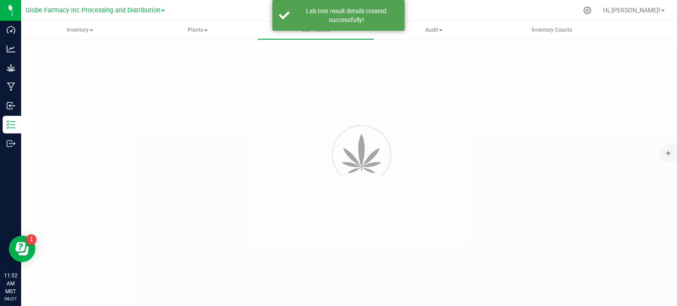
type input "AZEHEDT-20250821-004"
type input "2508APO3707.18407"
type input "AZEHEDT-20250821-004"
type input "[DATE] 11:51 AM"
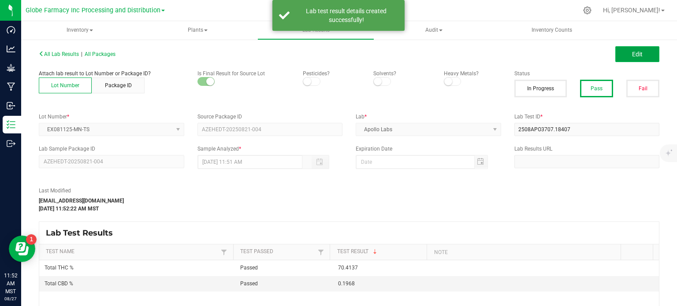
click at [634, 59] on button "Edit" at bounding box center [637, 54] width 44 height 16
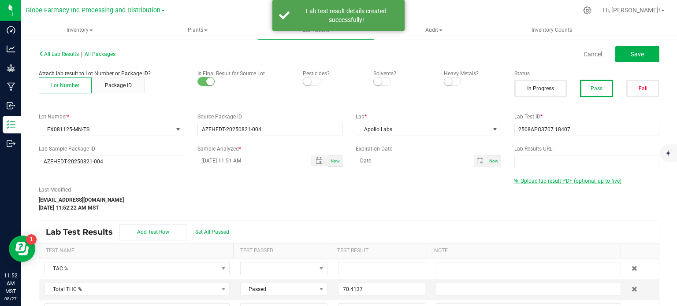
click at [585, 181] on span "Upload lab result PDF (optional, up to five)" at bounding box center [571, 181] width 101 height 6
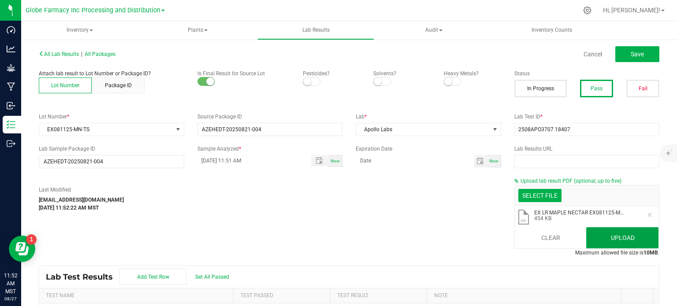
click at [615, 245] on button "Upload" at bounding box center [622, 237] width 72 height 21
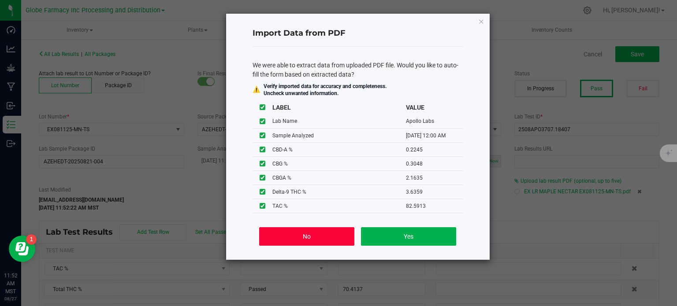
click at [300, 235] on button "No" at bounding box center [306, 236] width 95 height 19
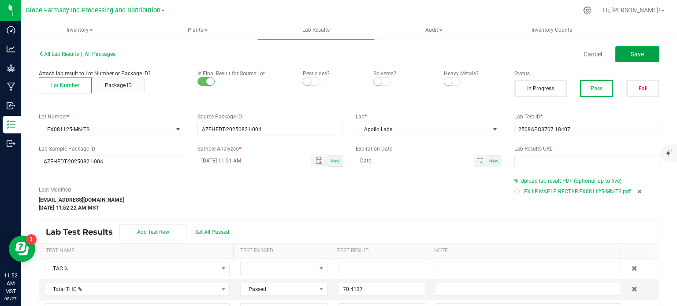
click at [635, 56] on span "Save" at bounding box center [637, 54] width 13 height 7
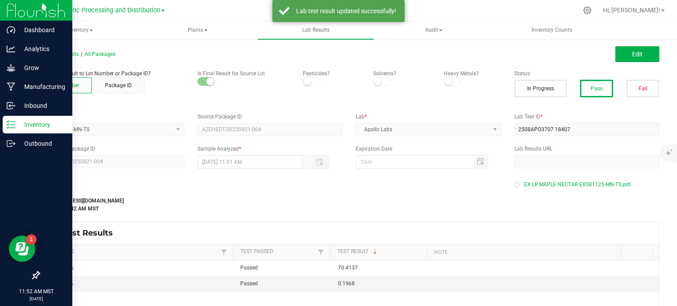
drag, startPoint x: 21, startPoint y: 127, endPoint x: 30, endPoint y: 127, distance: 9.3
click at [21, 127] on p "Inventory" at bounding box center [41, 124] width 53 height 11
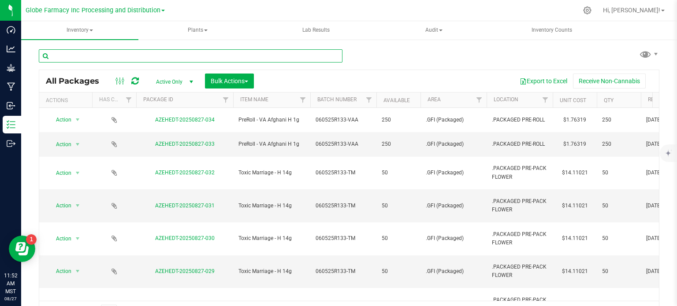
click at [140, 57] on input "text" at bounding box center [191, 55] width 304 height 13
paste input "EX081425-HS-LHRV"
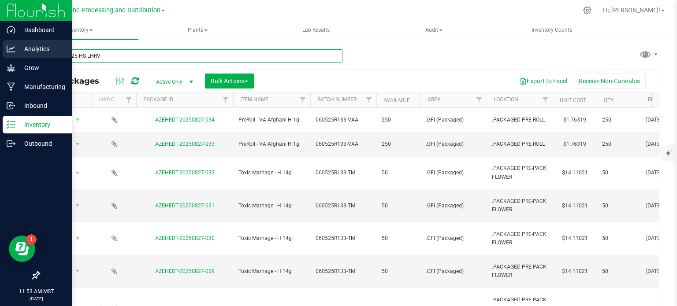
type input "EX081425-HS-LHRV"
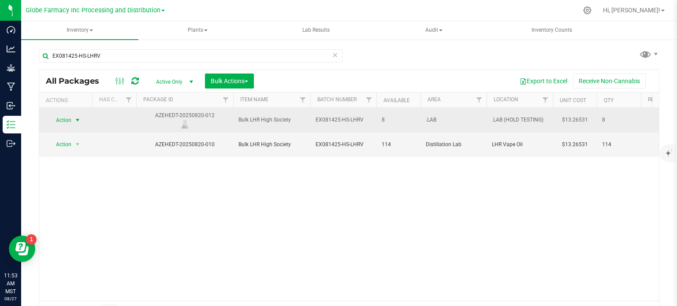
click at [70, 124] on span "Action" at bounding box center [60, 120] width 24 height 12
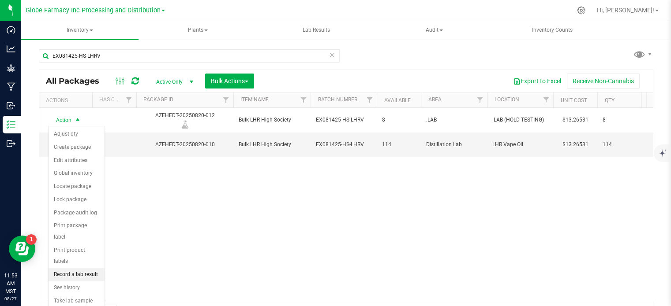
click at [74, 268] on li "Record a lab result" at bounding box center [76, 274] width 56 height 13
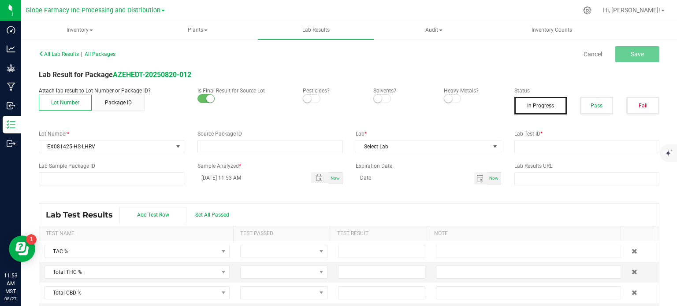
type input "AZEHEDT-20250820-012"
click at [580, 109] on button "Pass" at bounding box center [596, 106] width 33 height 18
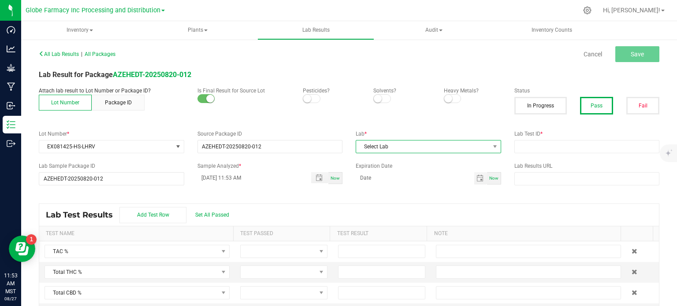
click at [469, 148] on span "Select Lab" at bounding box center [423, 147] width 134 height 12
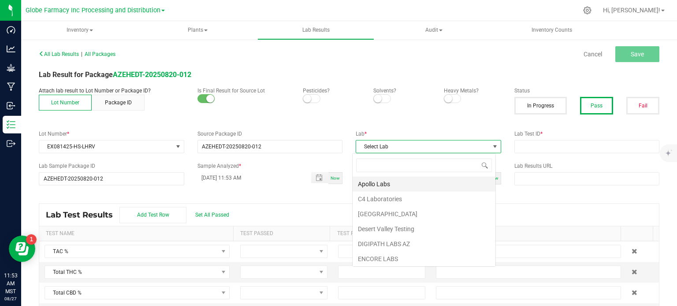
scroll to position [13, 143]
click at [415, 184] on li "Apollo Labs" at bounding box center [424, 184] width 143 height 15
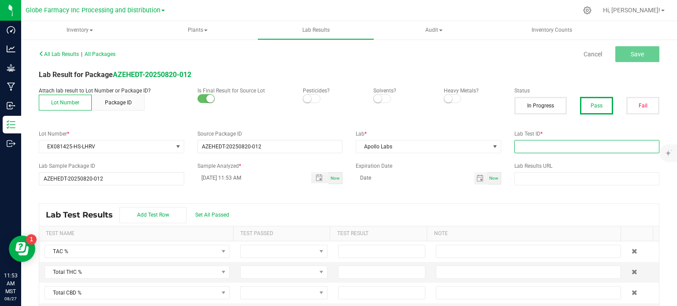
click at [537, 149] on input "text" at bounding box center [586, 146] width 145 height 13
paste input "2508APO3707.18408"
type input "2508APO3707.18408"
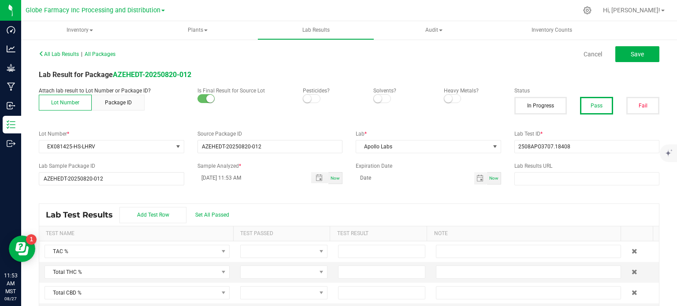
click at [412, 198] on div "All Lab Results | All Packages Cancel Save Lab Result for Package AZEHEDT-20250…" at bounding box center [349, 182] width 621 height 268
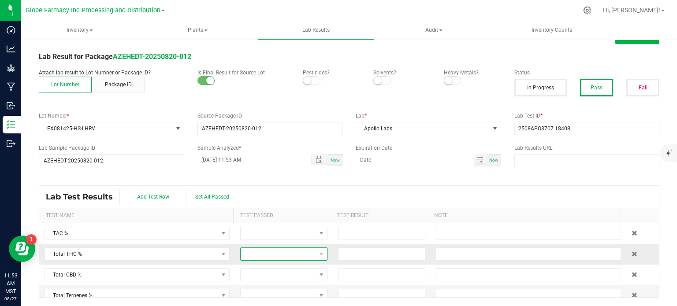
click at [281, 254] on span at bounding box center [278, 254] width 75 height 12
click at [285, 225] on li "Passed" at bounding box center [278, 223] width 84 height 15
click at [275, 272] on span at bounding box center [278, 275] width 75 height 12
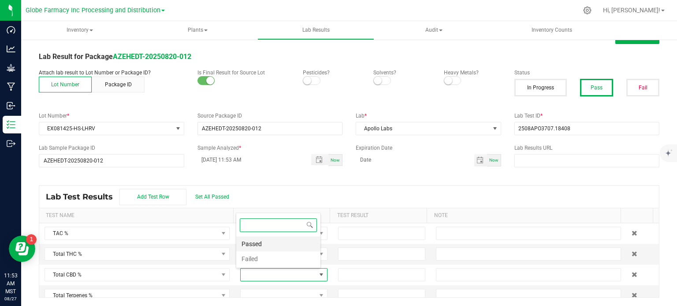
click at [282, 243] on li "Passed" at bounding box center [278, 244] width 84 height 15
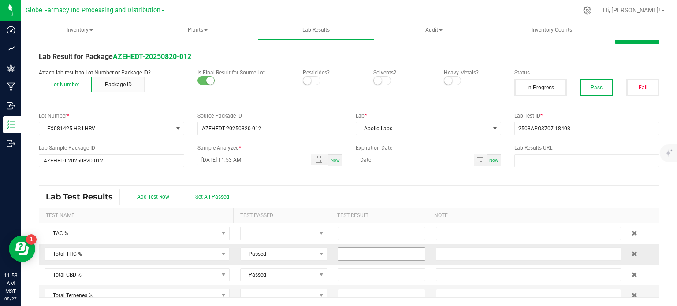
click at [358, 252] on input at bounding box center [382, 254] width 86 height 12
paste input "75.792"
click at [354, 277] on input at bounding box center [382, 275] width 86 height 12
type input "75.7920"
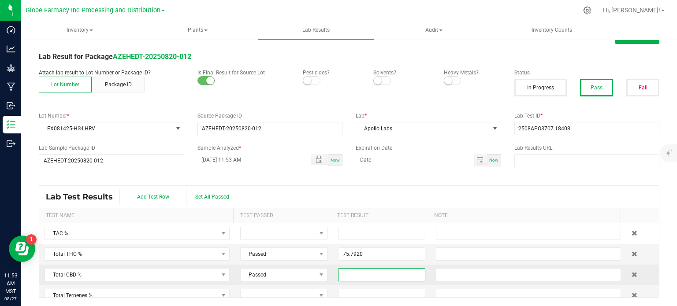
paste input "0.1261"
type input "0.1261"
click at [386, 191] on div "Lab Test Results Add Test Row Set All Passed" at bounding box center [349, 197] width 620 height 22
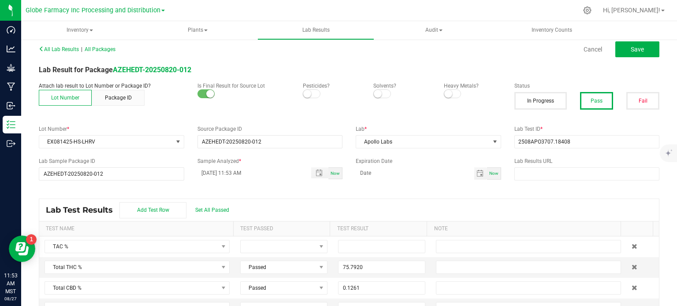
scroll to position [0, 0]
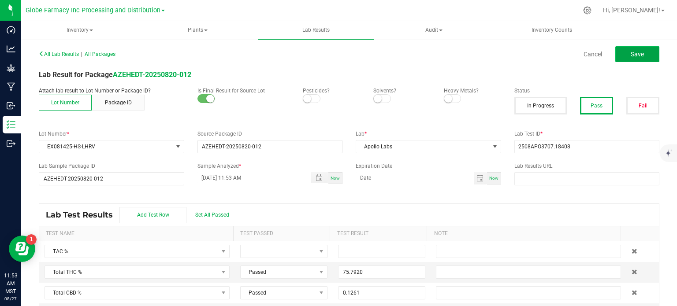
click at [637, 54] on span "Save" at bounding box center [637, 54] width 13 height 7
type input "75.7920"
type input "0.1261"
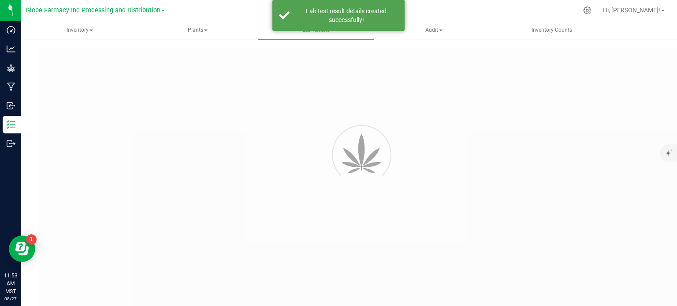
type input "AZEHEDT-20250820-012"
type input "2508APO3707.18408"
type input "AZEHEDT-20250820-012"
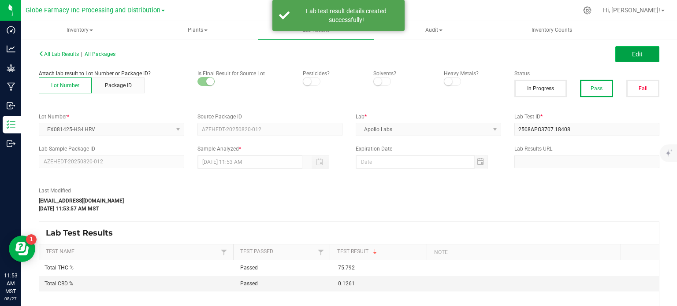
click at [637, 61] on button "Edit" at bounding box center [637, 54] width 44 height 16
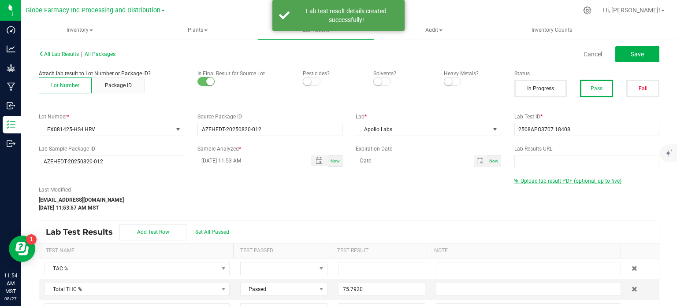
click at [558, 184] on span "Upload lab result PDF (optional, up to five)" at bounding box center [567, 181] width 107 height 6
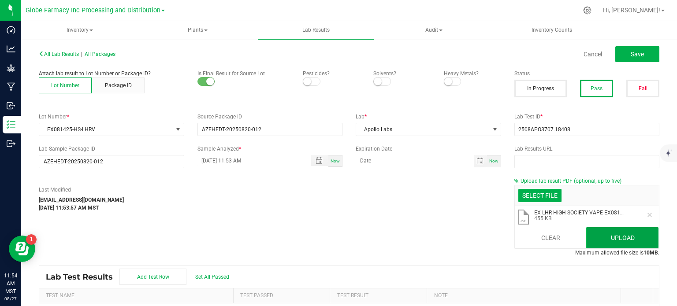
click at [612, 235] on button "Upload" at bounding box center [622, 237] width 72 height 21
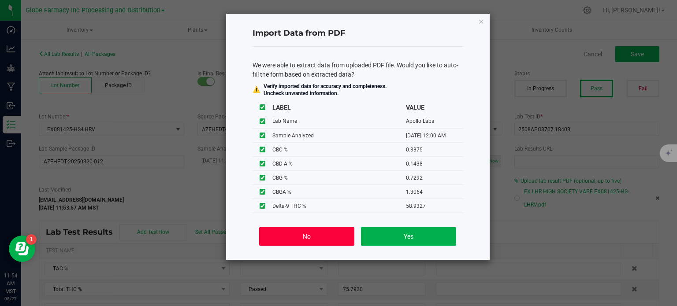
click at [335, 236] on button "No" at bounding box center [306, 236] width 95 height 19
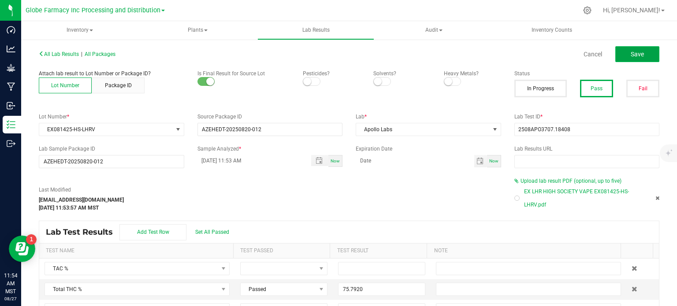
click at [636, 56] on span "Save" at bounding box center [637, 54] width 13 height 7
type input "75.7920"
type input "0.1261"
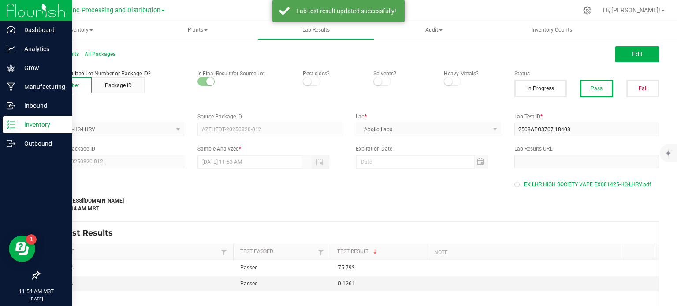
click at [26, 132] on div "Inventory" at bounding box center [38, 125] width 70 height 18
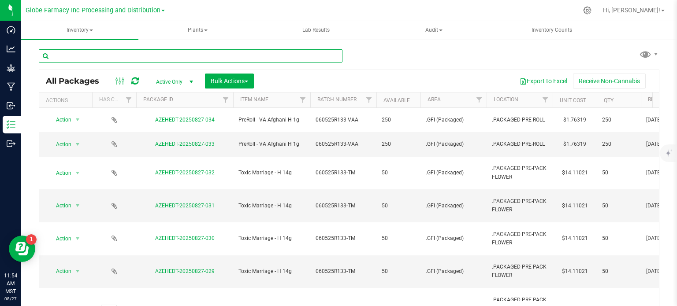
click at [121, 52] on input "text" at bounding box center [191, 55] width 304 height 13
paste input "EX081325-JF-LRV"
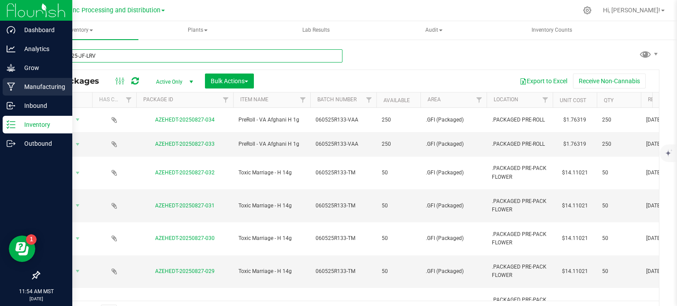
type input "EX081325-JF-LRV"
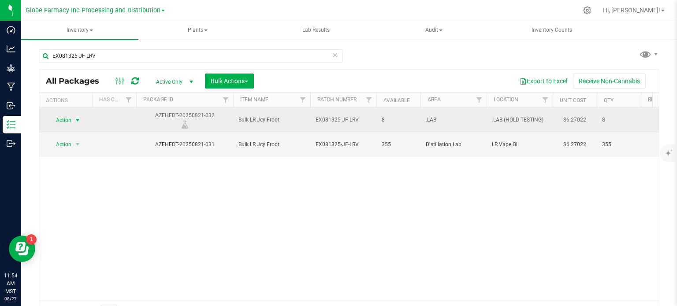
click at [76, 120] on span "select" at bounding box center [77, 120] width 7 height 7
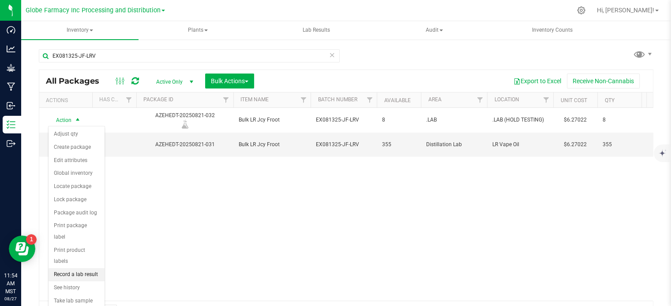
click at [70, 268] on li "Record a lab result" at bounding box center [76, 274] width 56 height 13
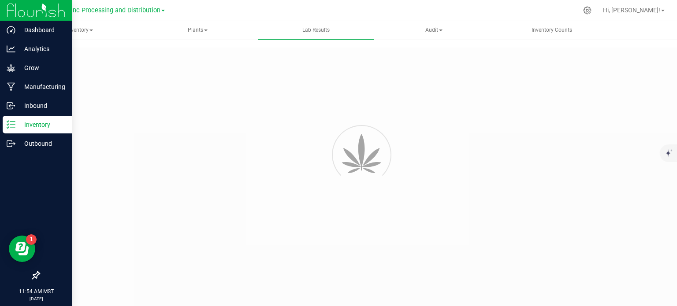
type input "AZEHEDT-20250821-032"
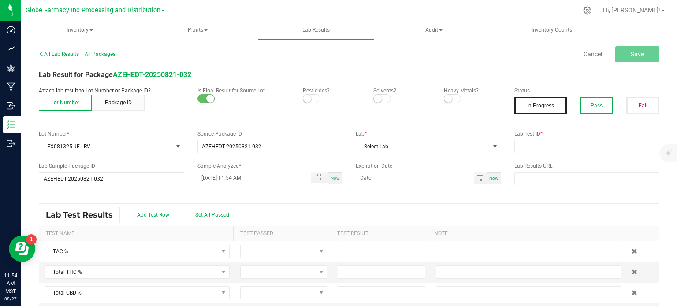
click at [593, 105] on button "Pass" at bounding box center [596, 106] width 33 height 18
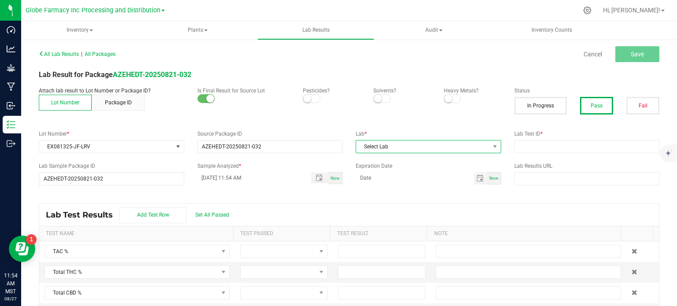
click at [425, 143] on span "Select Lab" at bounding box center [423, 147] width 134 height 12
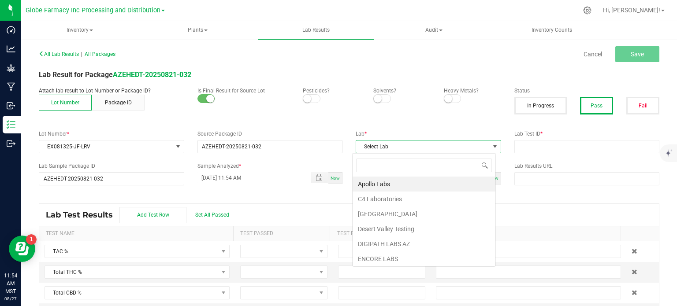
scroll to position [13, 143]
click at [387, 184] on li "Apollo Labs" at bounding box center [424, 184] width 143 height 15
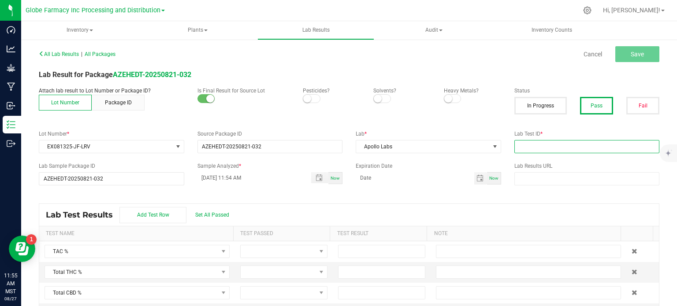
click at [568, 151] on input "text" at bounding box center [586, 146] width 145 height 13
paste input "2508APO3707.18413"
type input "2508APO3707.18413"
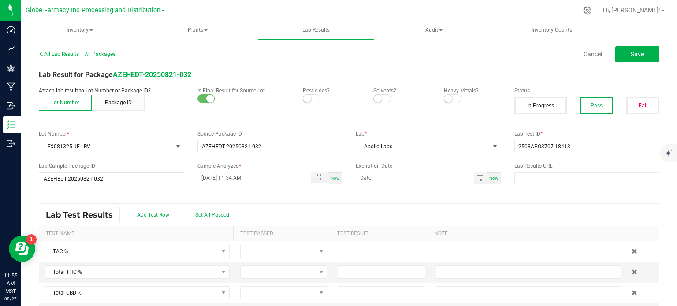
click at [453, 210] on div "Lab Test Results Add Test Row Set All Passed" at bounding box center [349, 215] width 620 height 22
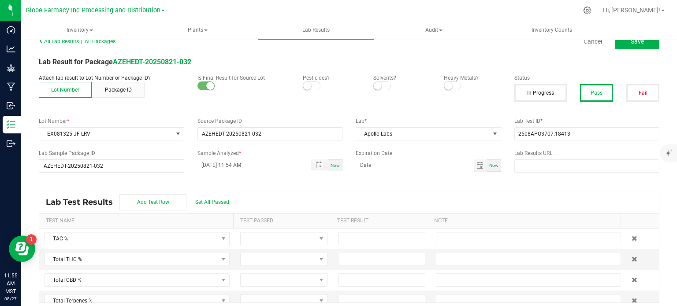
scroll to position [18, 0]
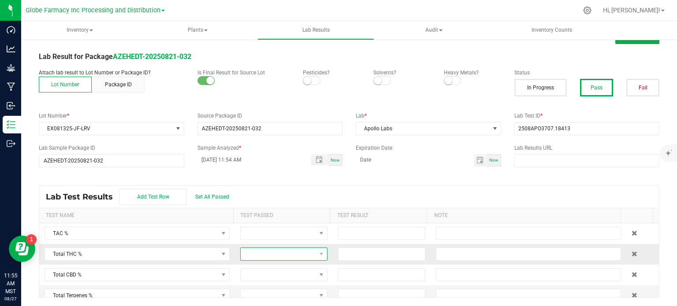
click at [303, 256] on span at bounding box center [278, 254] width 75 height 12
click at [279, 226] on li "Passed" at bounding box center [278, 223] width 84 height 15
click at [272, 276] on span at bounding box center [278, 275] width 75 height 12
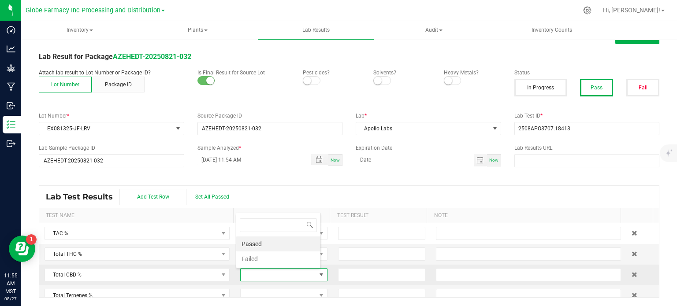
click at [270, 241] on li "Passed" at bounding box center [278, 244] width 84 height 15
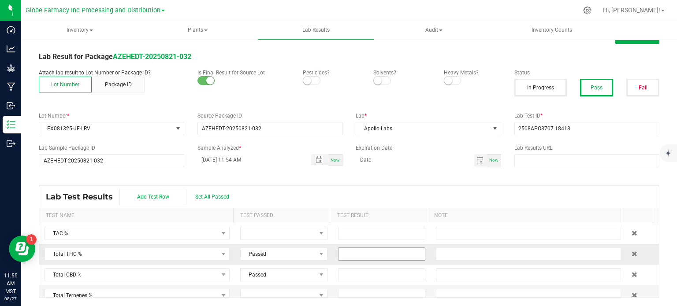
click at [351, 255] on input at bounding box center [382, 254] width 86 height 12
paste input "81.4484"
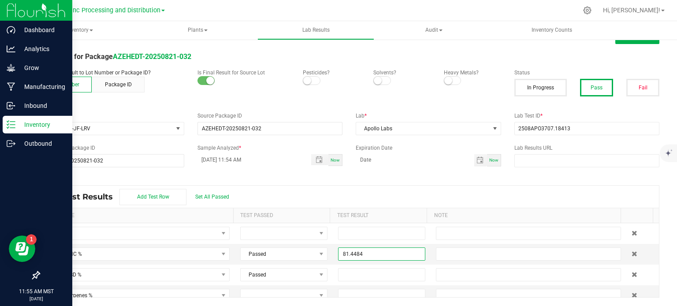
type input "81.4484"
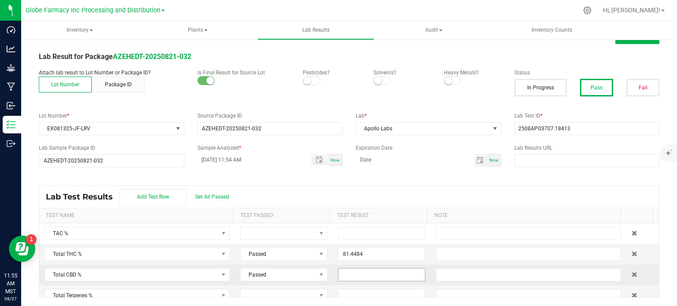
click at [367, 278] on input at bounding box center [382, 275] width 86 height 12
paste input "0.1742"
type input "0.1742"
click at [380, 188] on div "Lab Test Results Add Test Row Set All Passed" at bounding box center [349, 197] width 620 height 22
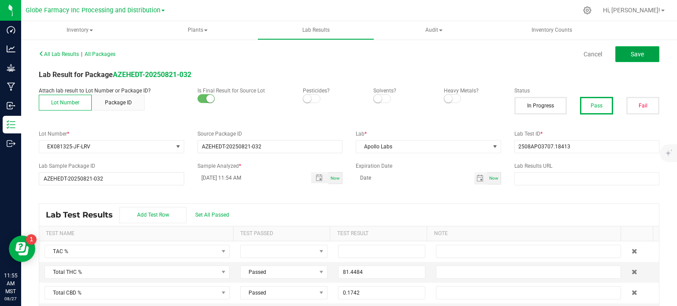
click at [631, 60] on button "Save" at bounding box center [637, 54] width 44 height 16
type input "81.4484"
type input "0.1742"
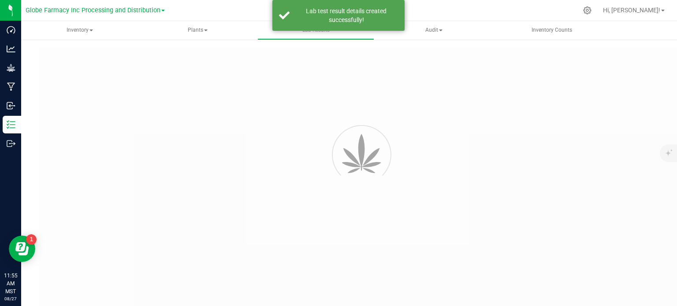
type input "AZEHEDT-20250821-032"
type input "2508APO3707.18413"
type input "AZEHEDT-20250821-032"
type input "[DATE] 11:54 AM"
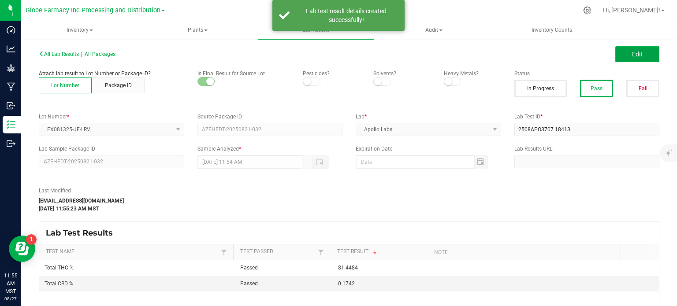
click at [626, 60] on button "Edit" at bounding box center [637, 54] width 44 height 16
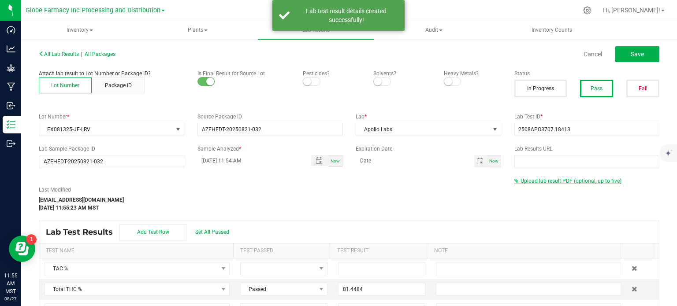
click at [566, 179] on span "Upload lab result PDF (optional, up to five)" at bounding box center [571, 181] width 101 height 6
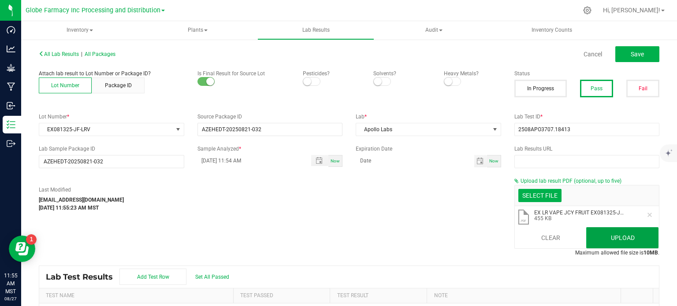
click at [598, 238] on button "Upload" at bounding box center [622, 237] width 72 height 21
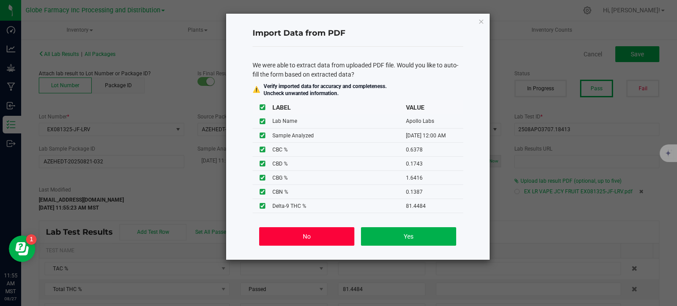
click at [319, 237] on button "No" at bounding box center [306, 236] width 95 height 19
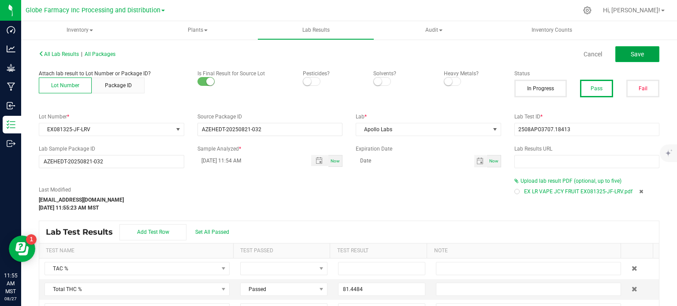
click at [638, 53] on button "Save" at bounding box center [637, 54] width 44 height 16
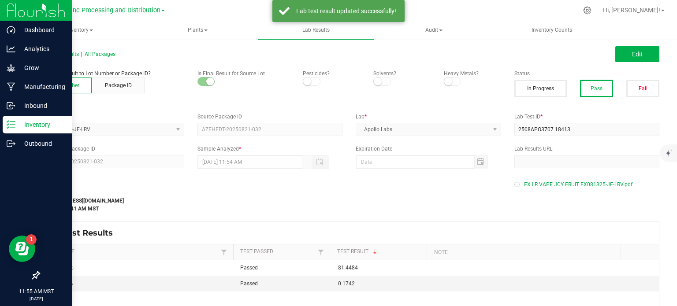
click at [14, 123] on icon at bounding box center [11, 124] width 9 height 9
